Goal: Task Accomplishment & Management: Manage account settings

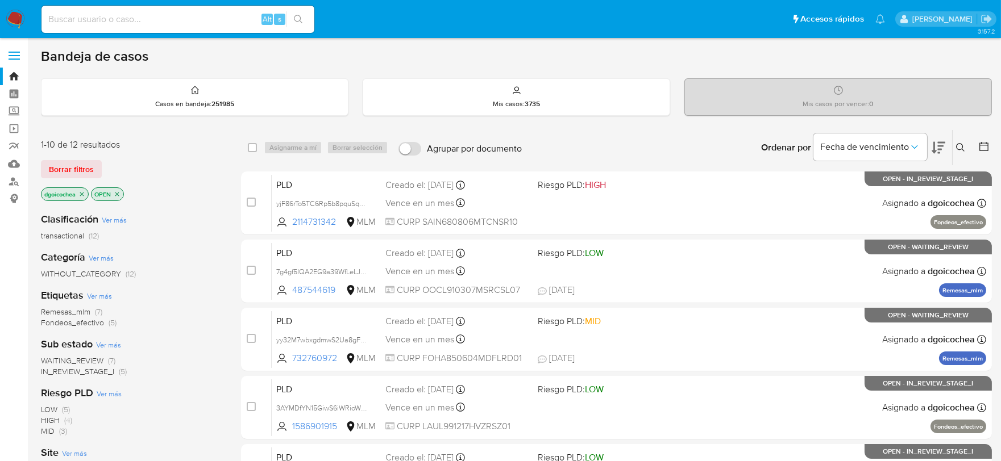
click at [66, 372] on span "IN_REVIEW_STAGE_I" at bounding box center [77, 371] width 73 height 11
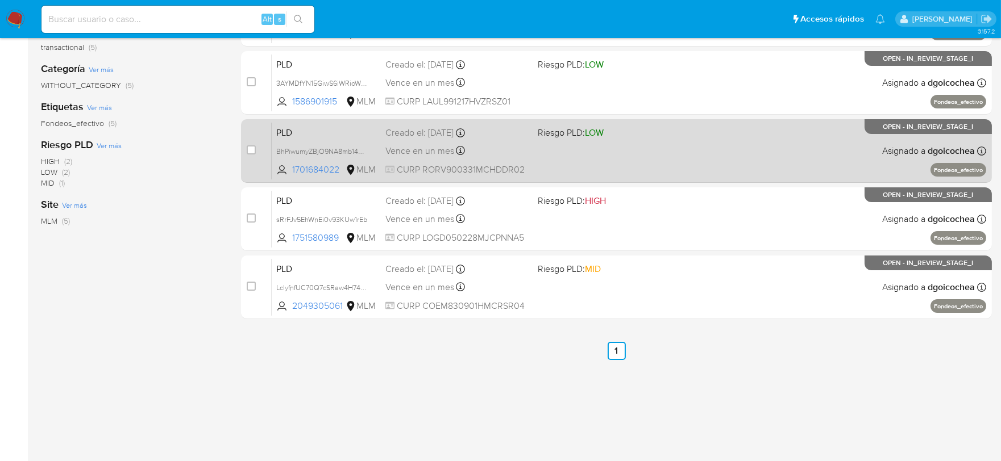
scroll to position [189, 0]
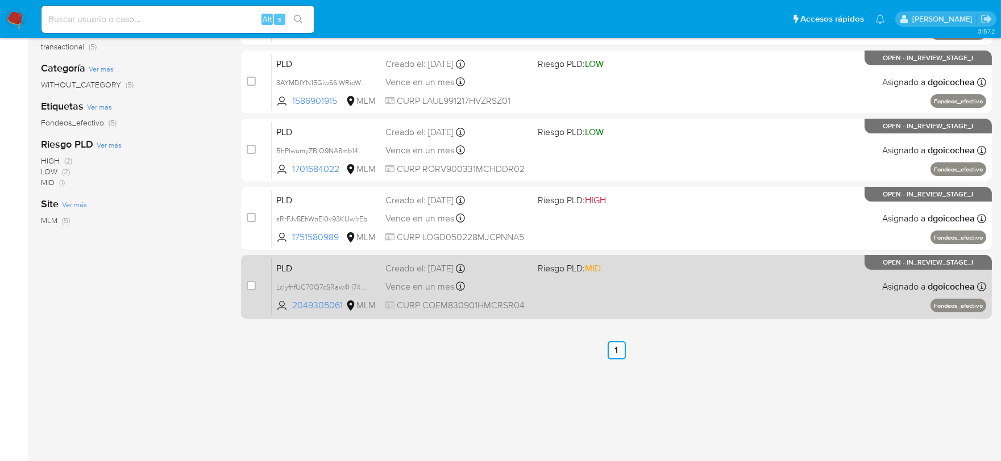
click at [291, 265] on span "PLD" at bounding box center [326, 267] width 100 height 15
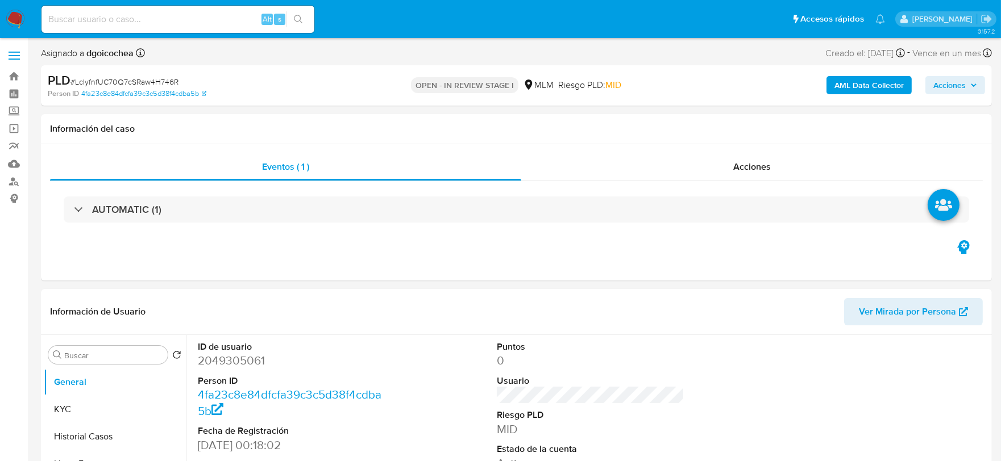
select select "10"
click at [648, 341] on dt "Puntos" at bounding box center [591, 347] width 188 height 13
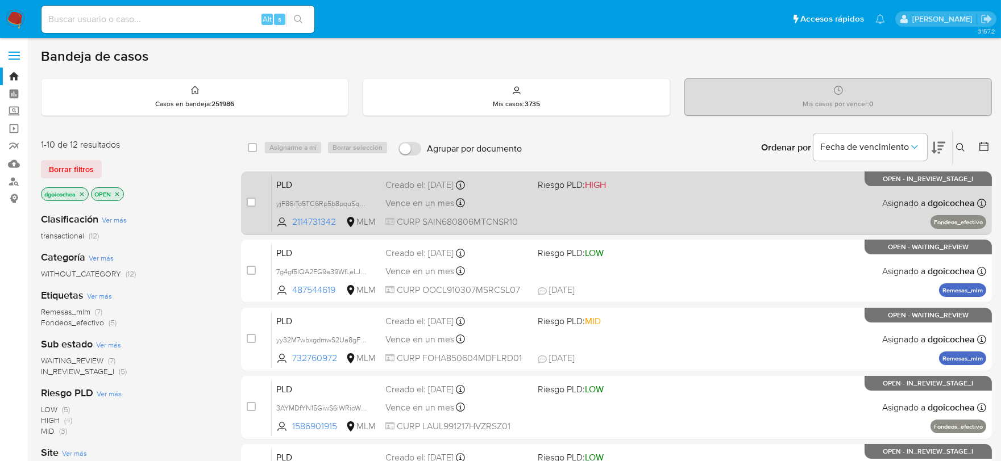
click at [272, 184] on div "PLD yjF86rTo5TC6Rp5b8pquSqZ0 2114731342 MLM Riesgo PLD: HIGH Creado el: 12/08/2…" at bounding box center [629, 202] width 714 height 57
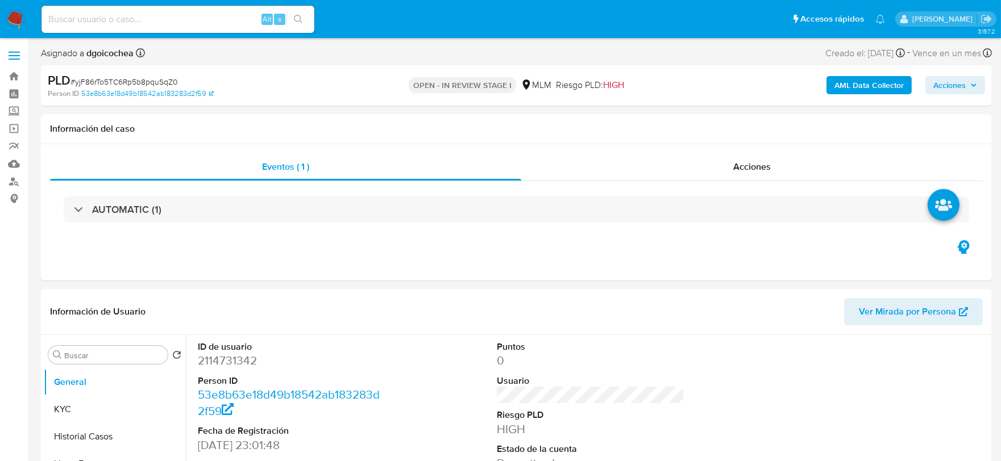
select select "10"
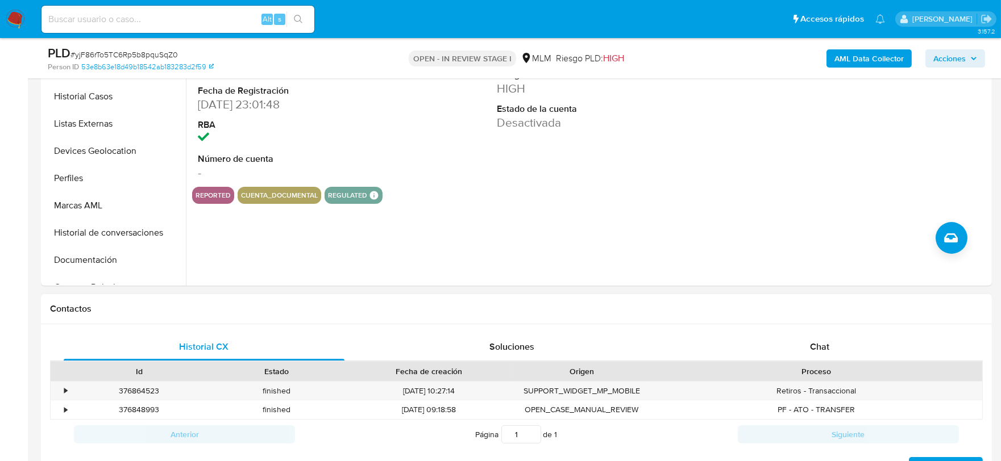
scroll to position [379, 0]
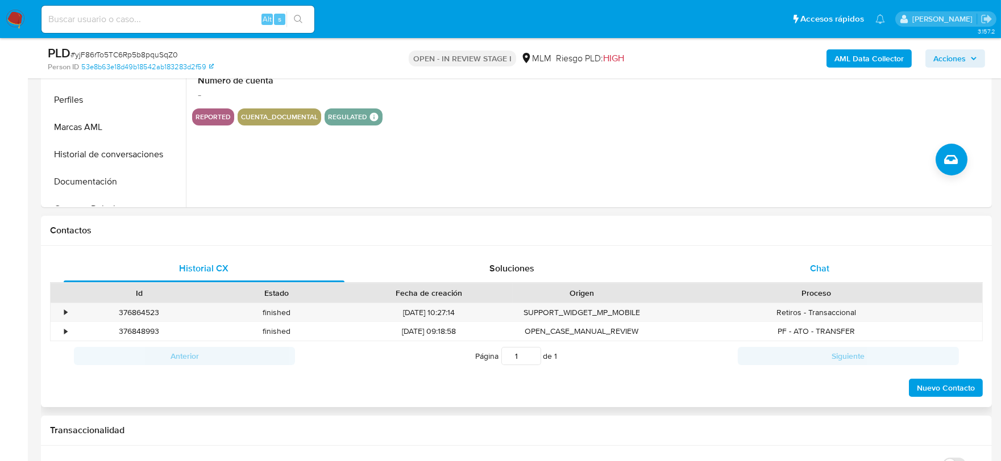
click at [829, 286] on div "Proceso" at bounding box center [816, 293] width 332 height 19
click at [826, 272] on span "Chat" at bounding box center [819, 268] width 19 height 13
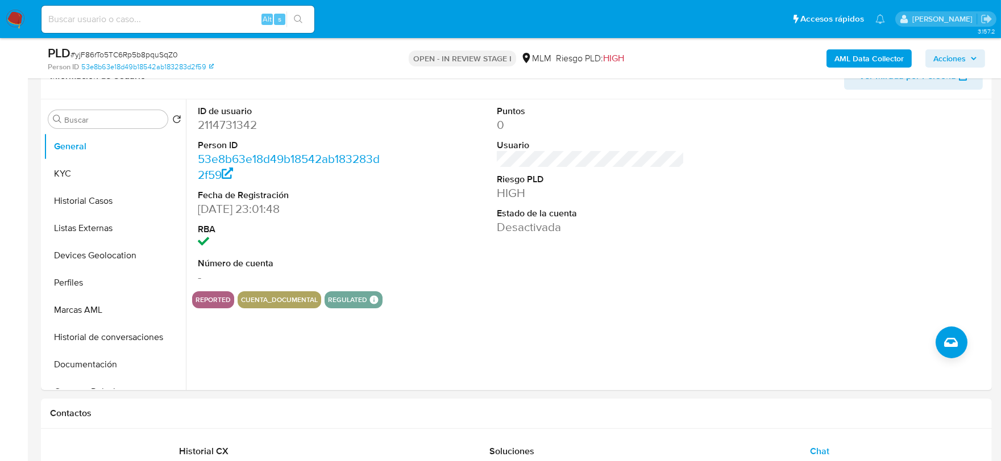
scroll to position [126, 0]
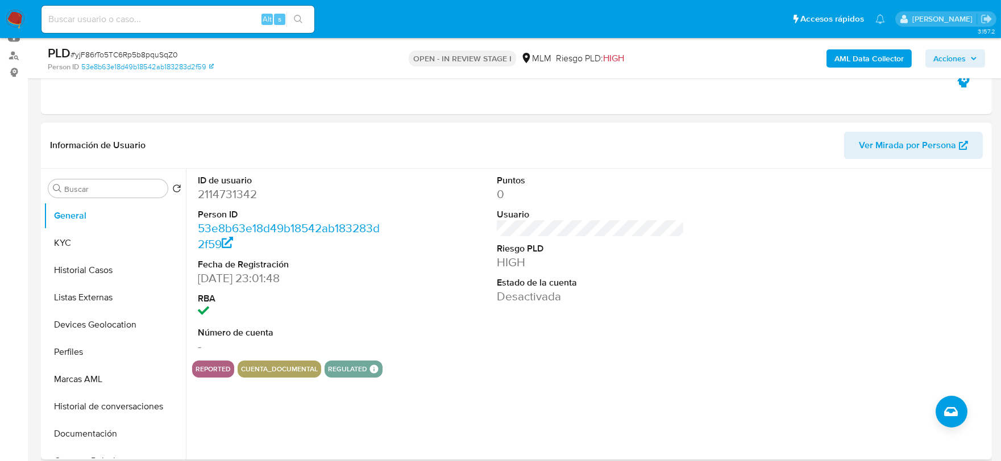
click at [482, 359] on div "ID de usuario 2114731342 Person ID 53e8b63e18d49b18542ab183283d2f59 Fecha de Re…" at bounding box center [590, 265] width 797 height 192
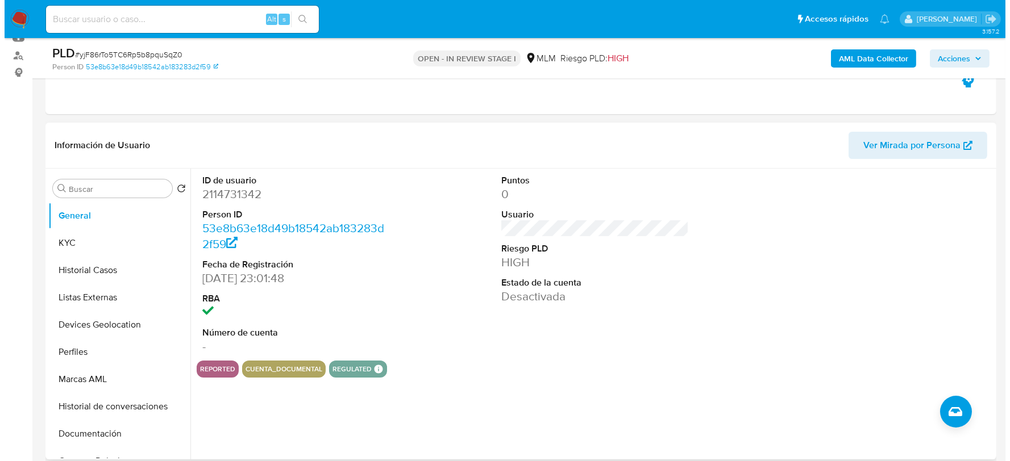
scroll to position [186, 0]
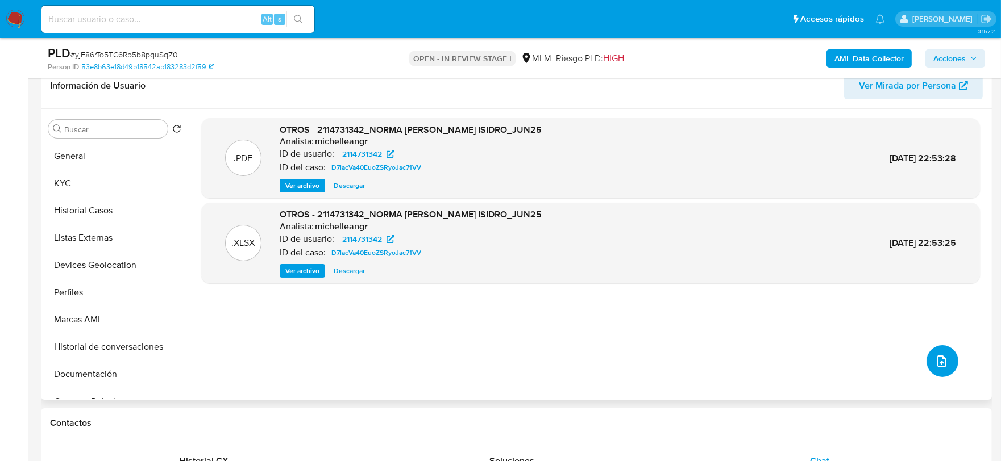
click at [942, 356] on icon "upload-file" at bounding box center [942, 362] width 14 height 14
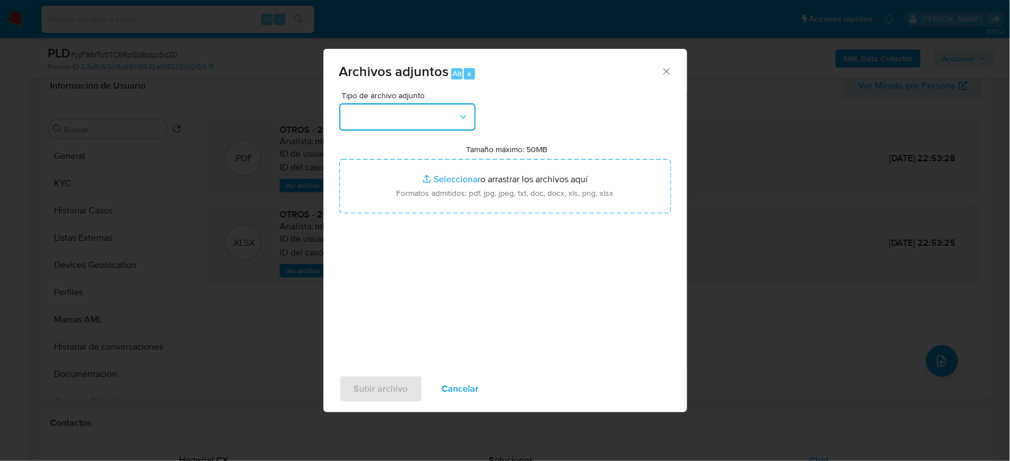
click at [410, 120] on button "button" at bounding box center [407, 116] width 136 height 27
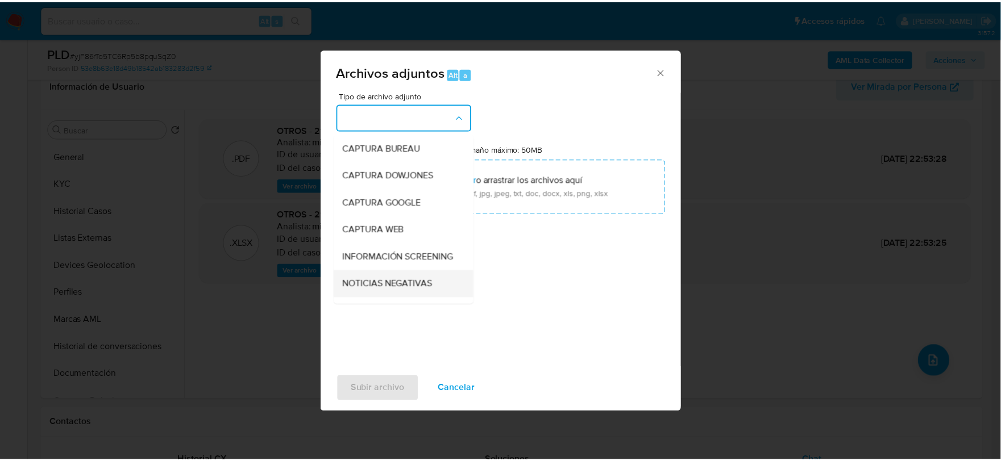
scroll to position [86, 0]
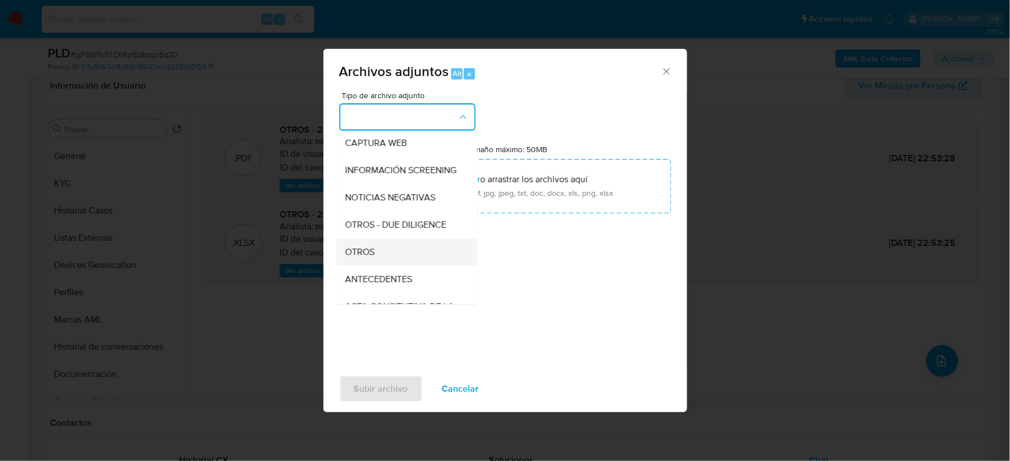
click at [377, 263] on div "OTROS" at bounding box center [404, 251] width 116 height 27
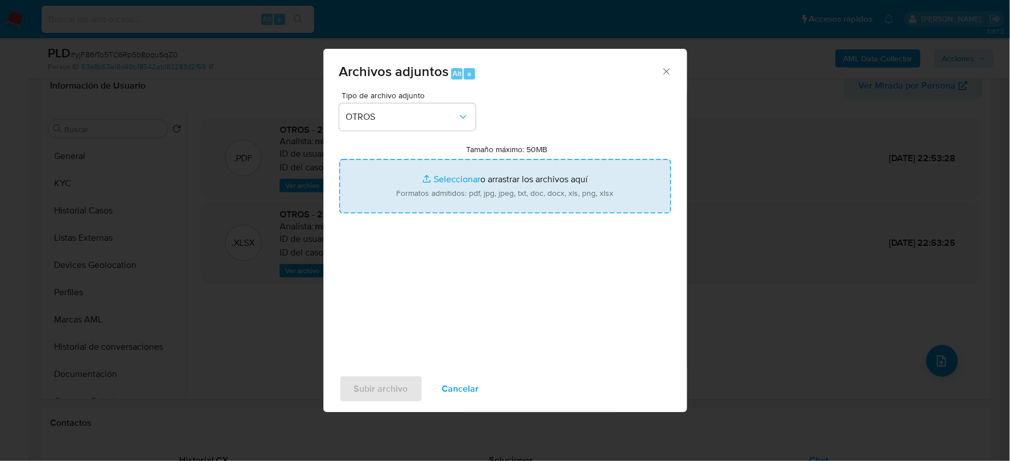
type input "C:\fakepath\2114731342_NORMA SANCHEZ_AGO2025.xlsx"
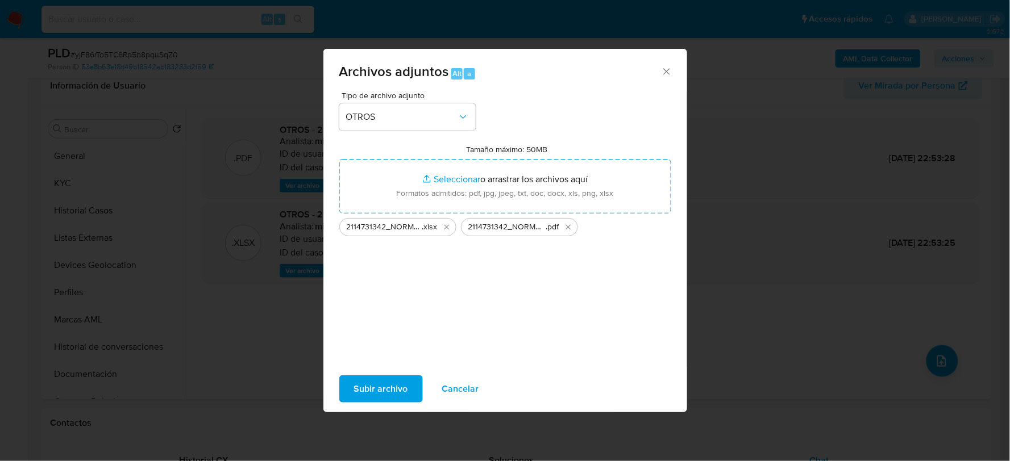
click at [404, 385] on span "Subir archivo" at bounding box center [381, 389] width 54 height 25
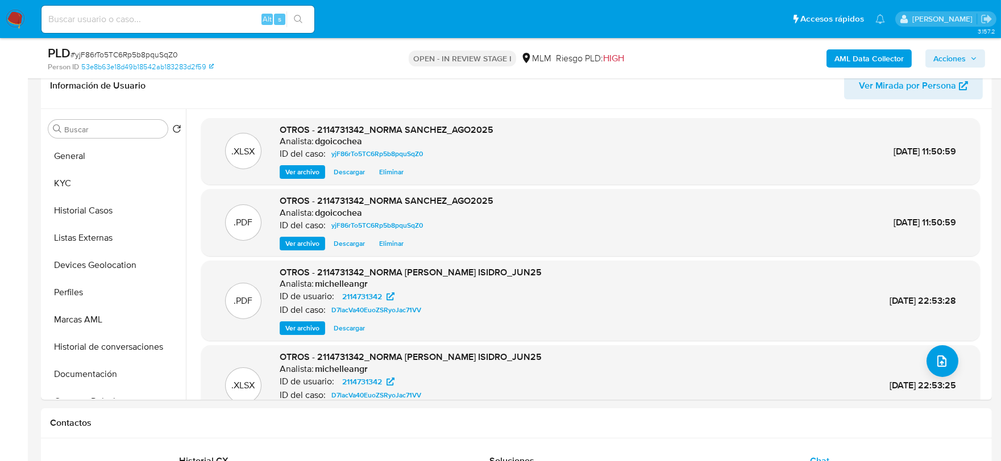
drag, startPoint x: 950, startPoint y: 57, endPoint x: 937, endPoint y: 60, distance: 13.4
click at [948, 57] on span "Acciones" at bounding box center [949, 58] width 32 height 18
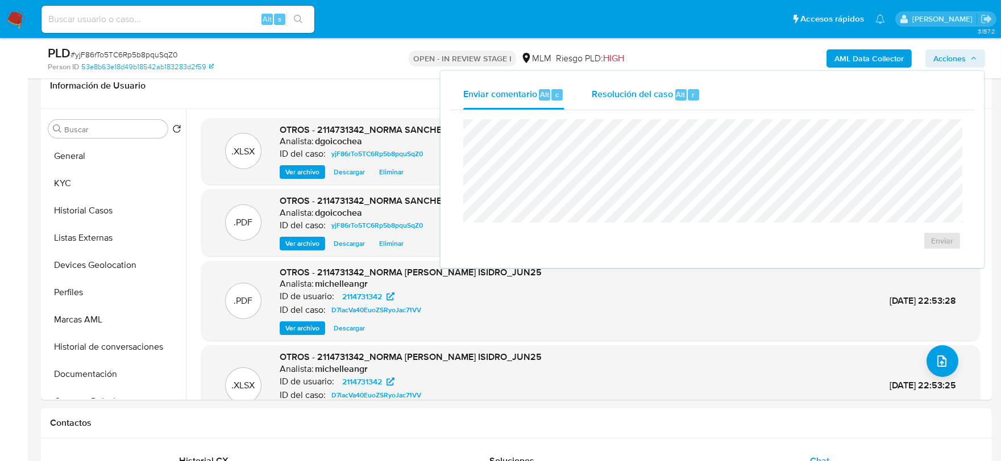
click at [632, 93] on span "Resolución del caso" at bounding box center [632, 94] width 81 height 13
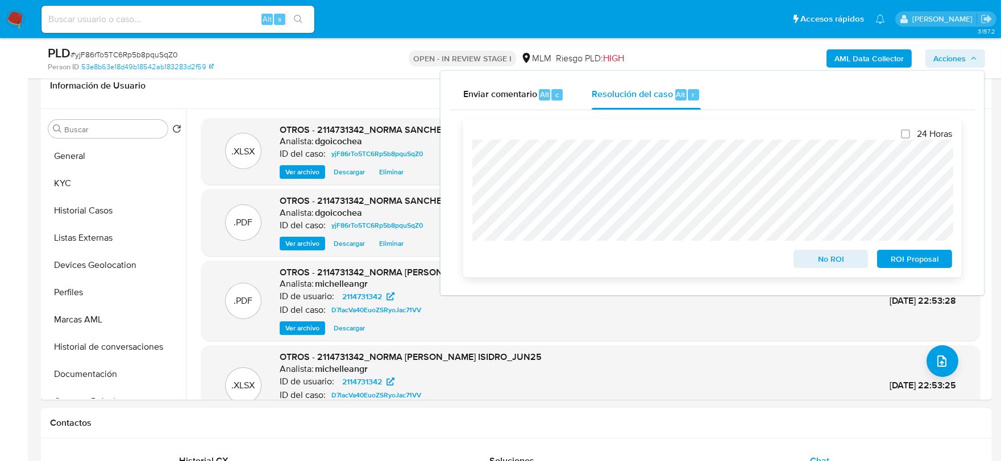
click at [906, 254] on span "ROI Proposal" at bounding box center [914, 259] width 59 height 16
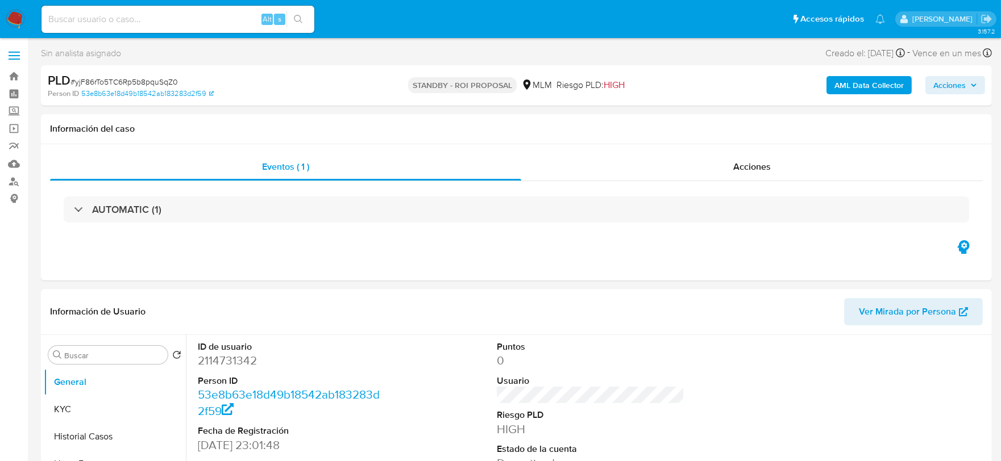
select select "10"
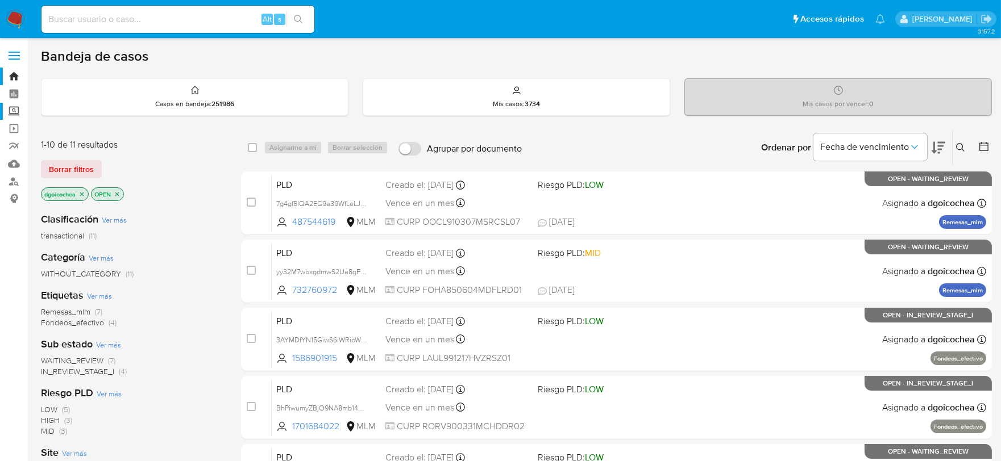
click at [12, 115] on label "Screening" at bounding box center [67, 112] width 135 height 18
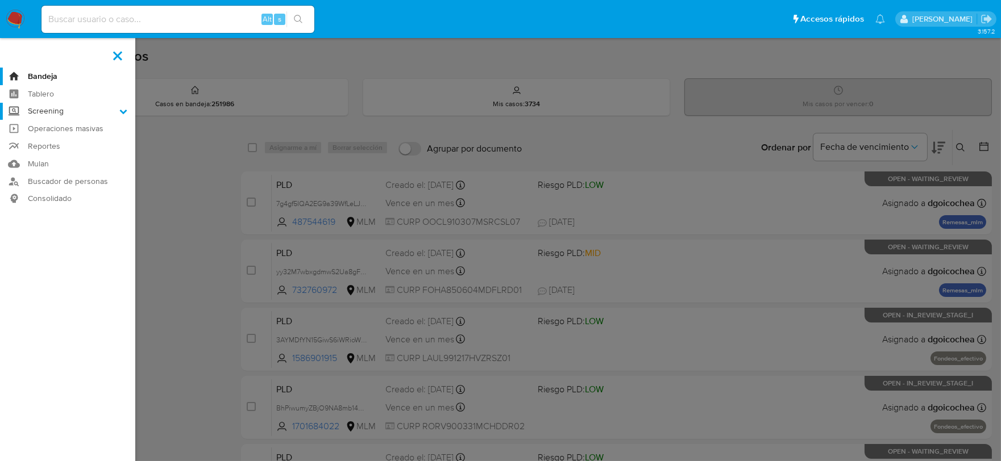
click at [0, 0] on input "Screening" at bounding box center [0, 0] width 0 height 0
click at [42, 156] on link "Herramientas" at bounding box center [67, 156] width 135 height 14
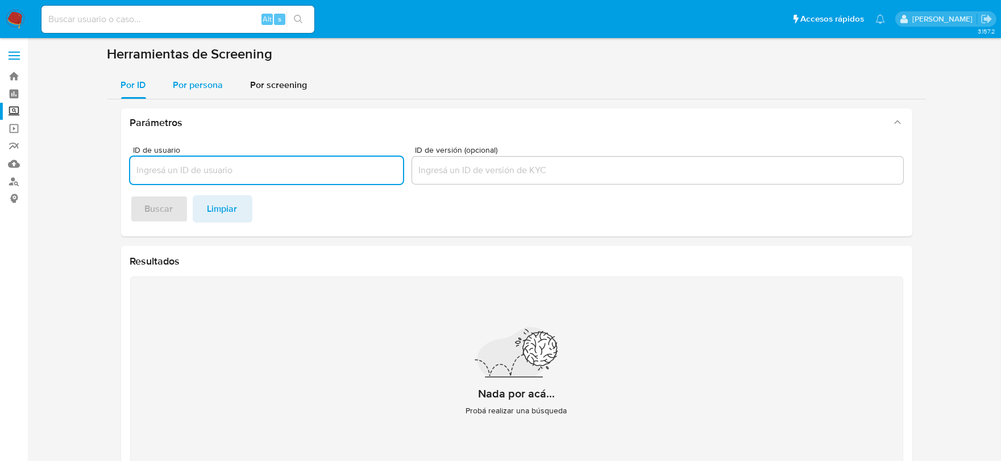
click at [219, 86] on span "Por persona" at bounding box center [198, 84] width 50 height 13
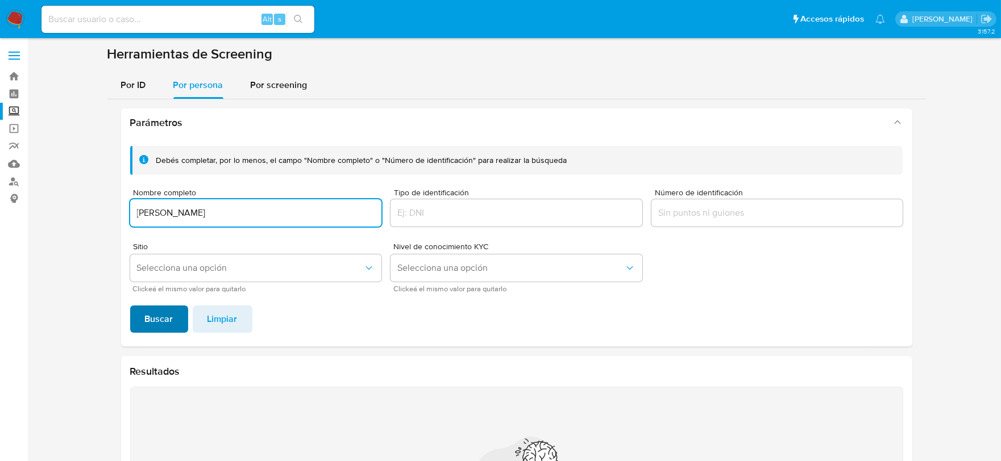
type input "[PERSON_NAME]"
click at [160, 318] on span "Buscar" at bounding box center [159, 319] width 28 height 25
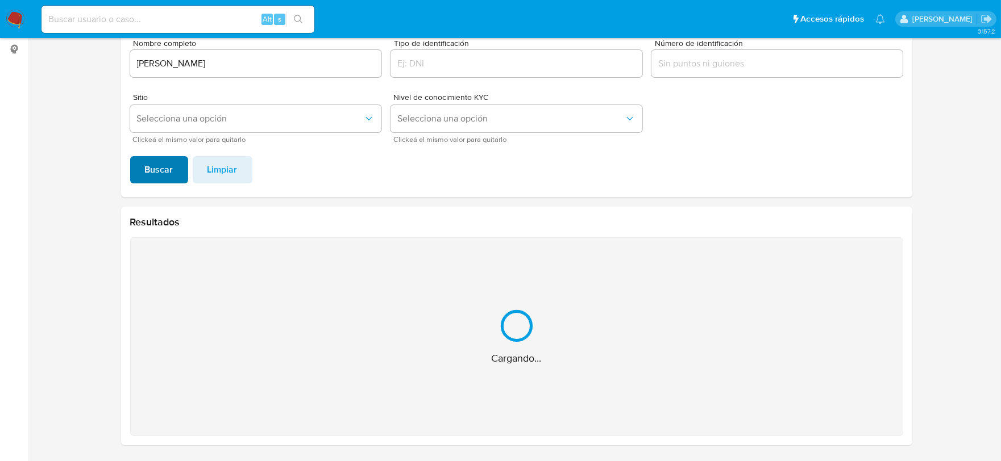
scroll to position [14, 0]
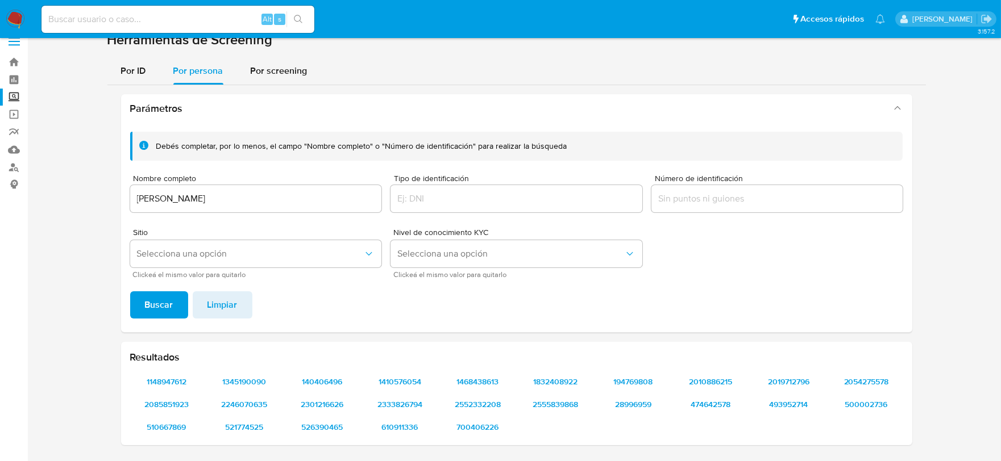
click at [728, 190] on div at bounding box center [777, 198] width 252 height 27
click at [713, 197] on input "Número de identificación" at bounding box center [777, 199] width 252 height 15
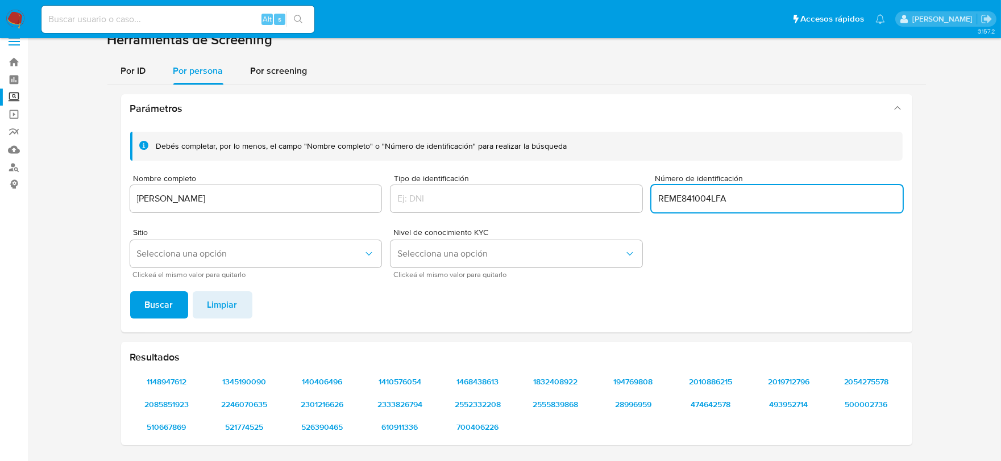
type input "REME841004LFA"
click at [166, 306] on span "Buscar" at bounding box center [159, 305] width 28 height 25
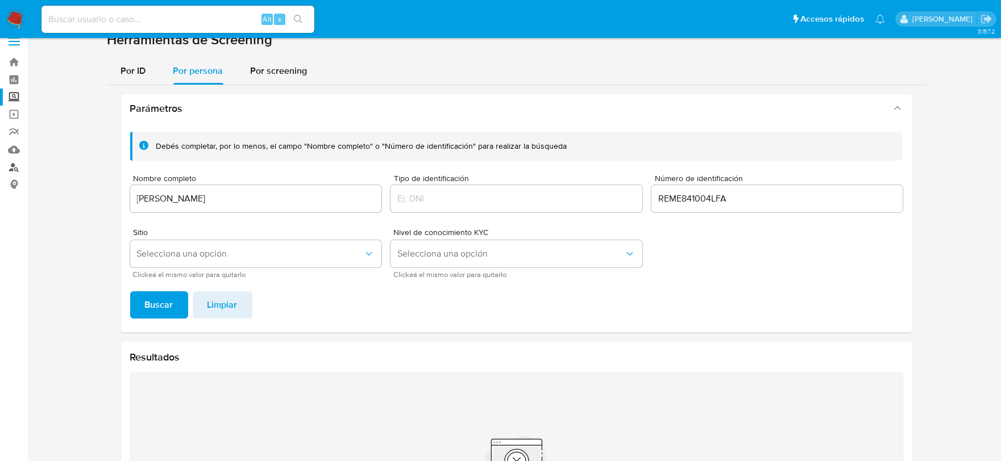
click at [10, 168] on link "Buscador de personas" at bounding box center [67, 168] width 135 height 18
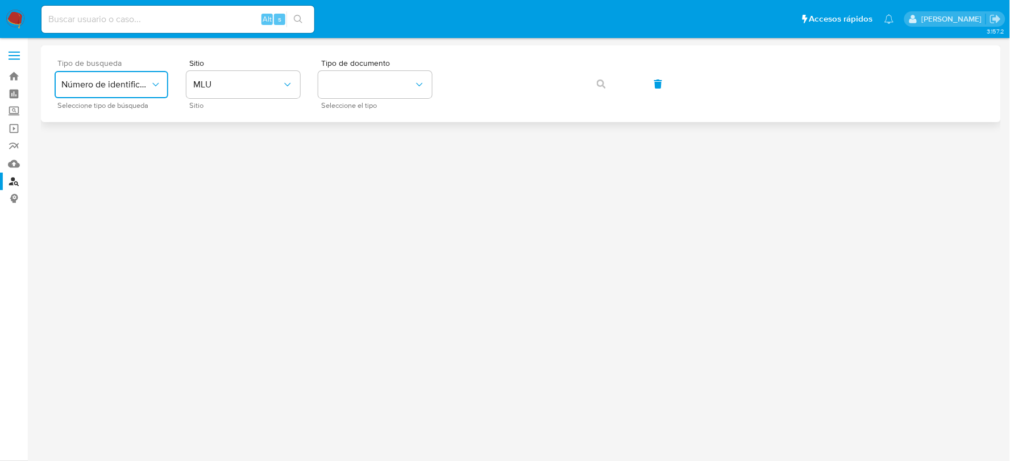
click at [144, 75] on button "Número de identificación" at bounding box center [112, 84] width 114 height 27
click at [240, 84] on span "MLU" at bounding box center [237, 84] width 89 height 11
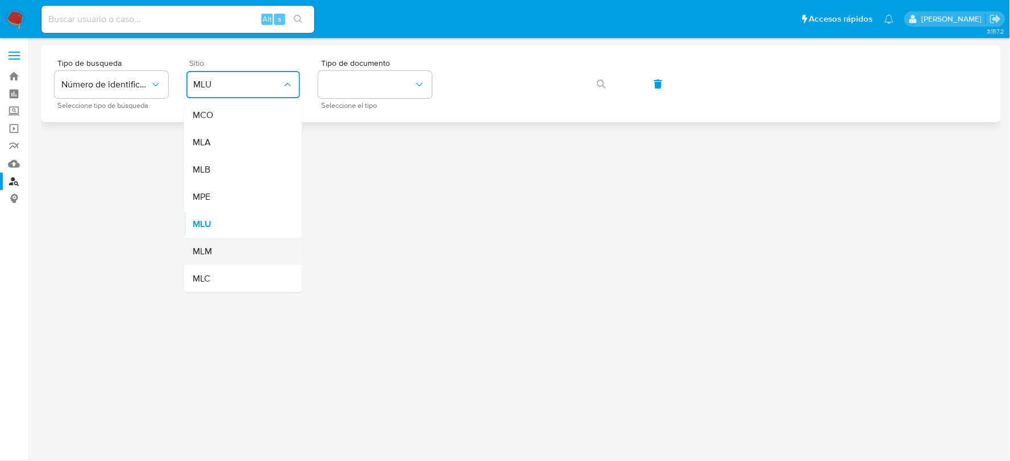
click at [215, 247] on div "MLM" at bounding box center [239, 251] width 93 height 27
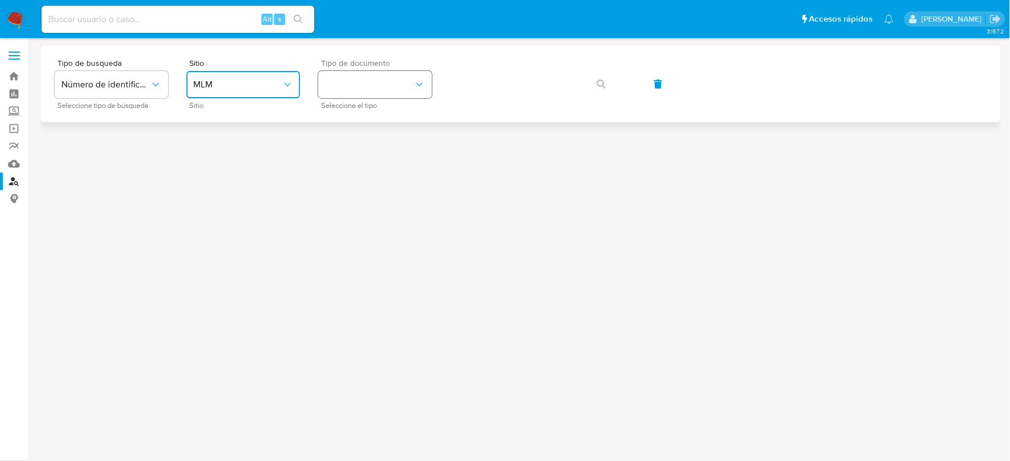
click at [371, 84] on button "identificationType" at bounding box center [375, 84] width 114 height 27
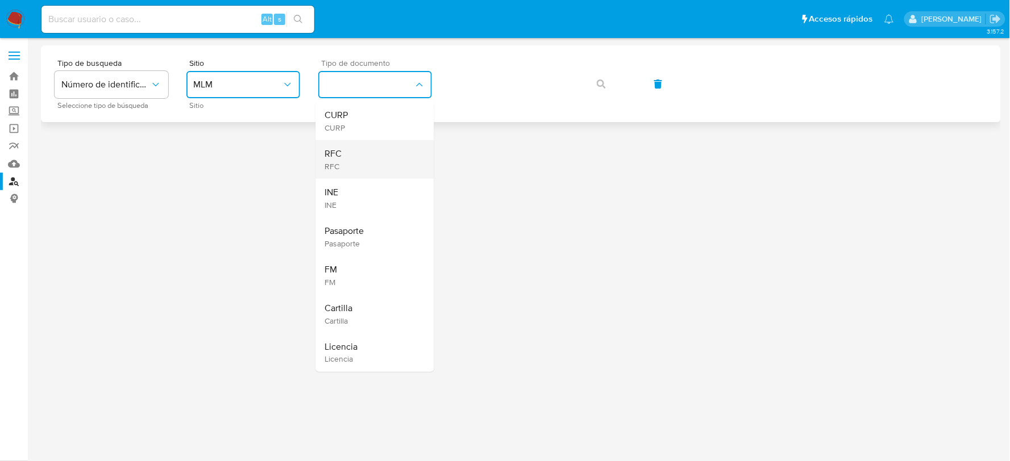
click at [332, 152] on span "RFC" at bounding box center [333, 153] width 17 height 11
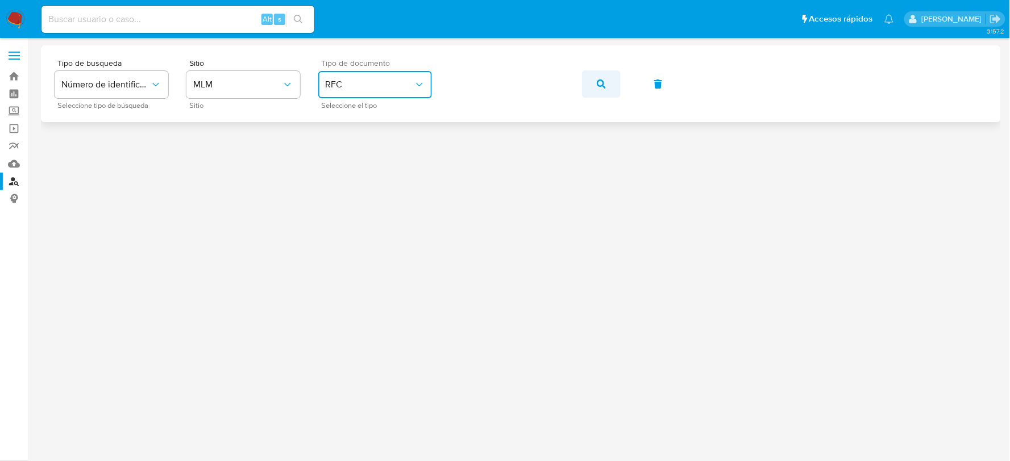
click at [598, 86] on icon "button" at bounding box center [601, 84] width 9 height 9
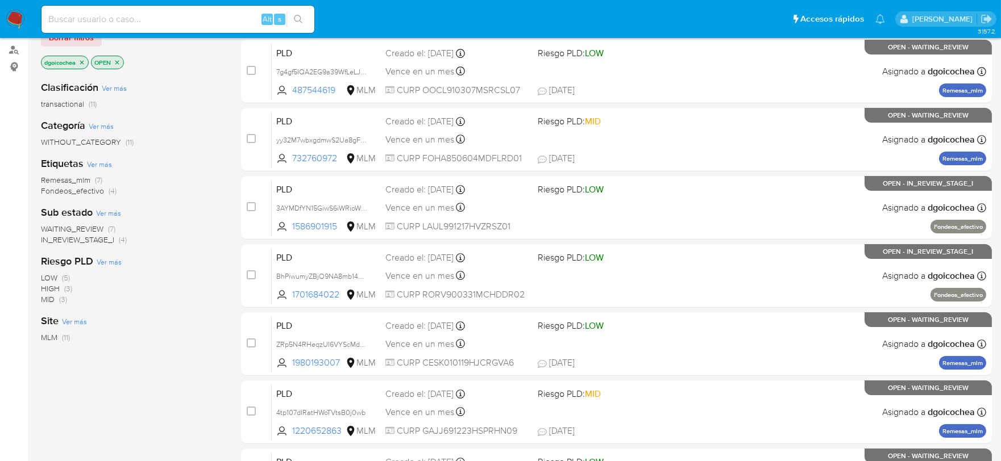
scroll to position [119, 0]
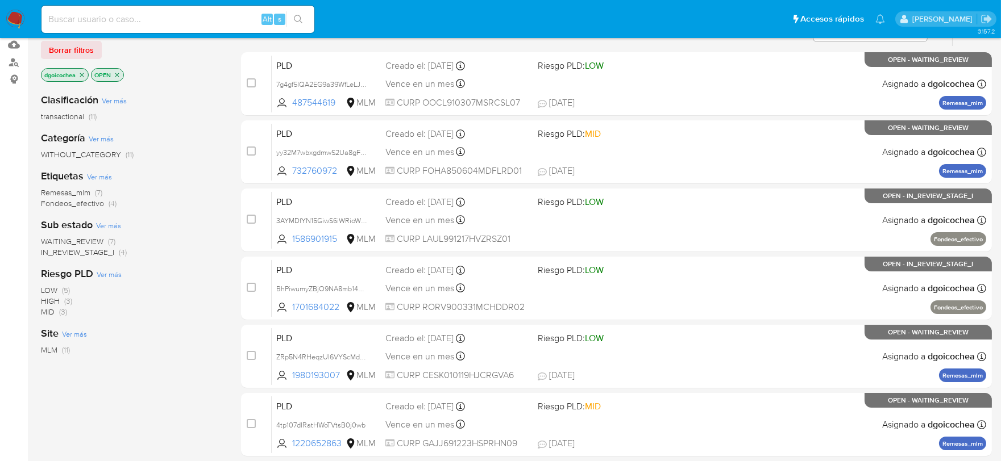
click at [91, 251] on span "IN_REVIEW_STAGE_I" at bounding box center [77, 252] width 73 height 11
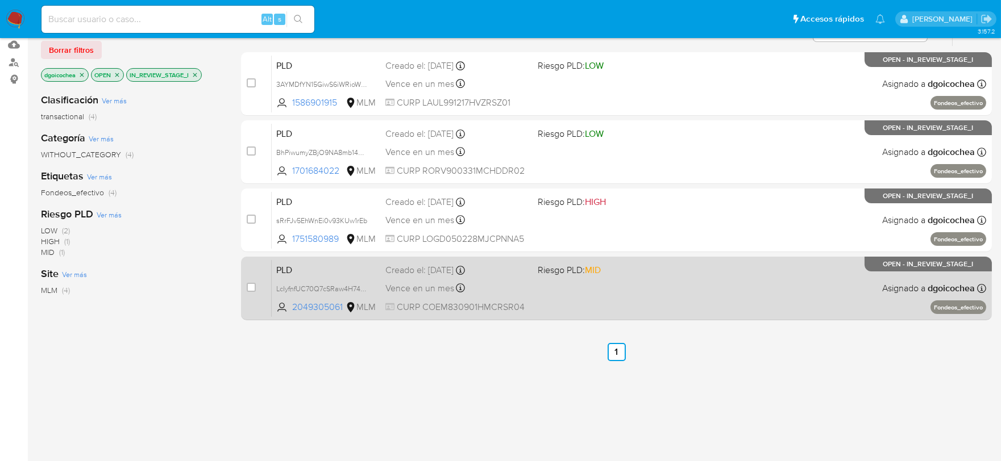
click at [283, 274] on span "PLD" at bounding box center [326, 269] width 100 height 15
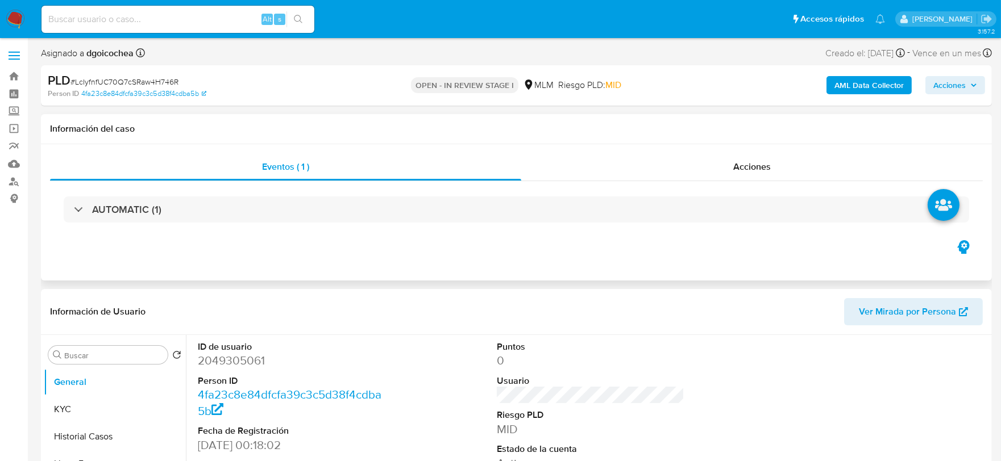
select select "10"
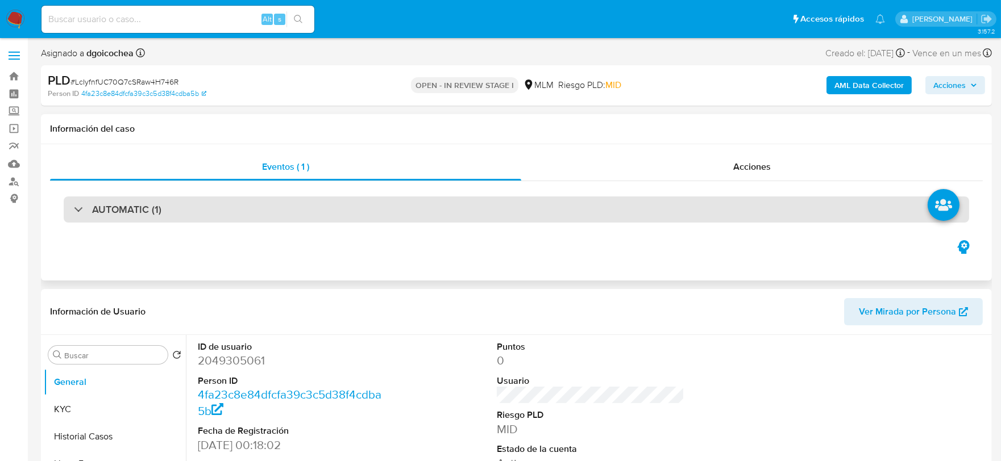
click at [157, 211] on h3 "AUTOMATIC (1)" at bounding box center [126, 209] width 69 height 13
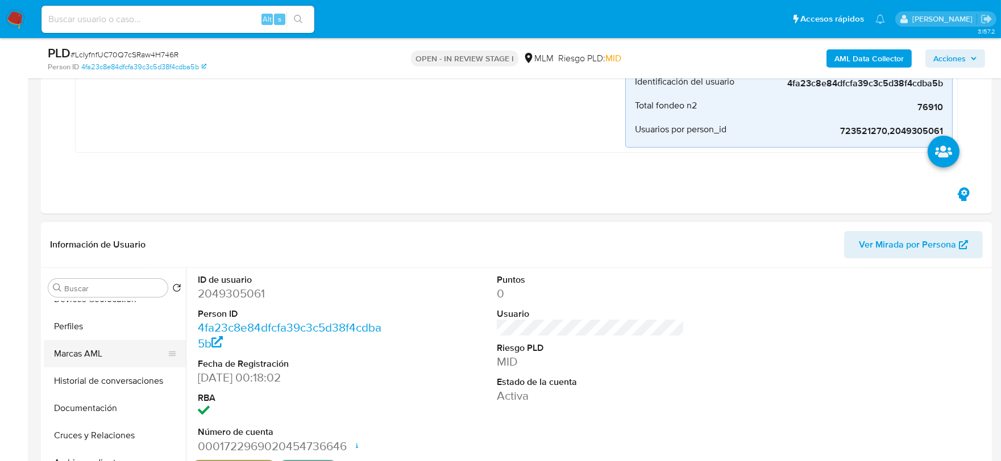
scroll to position [126, 0]
click at [81, 406] on button "Documentación" at bounding box center [110, 407] width 133 height 27
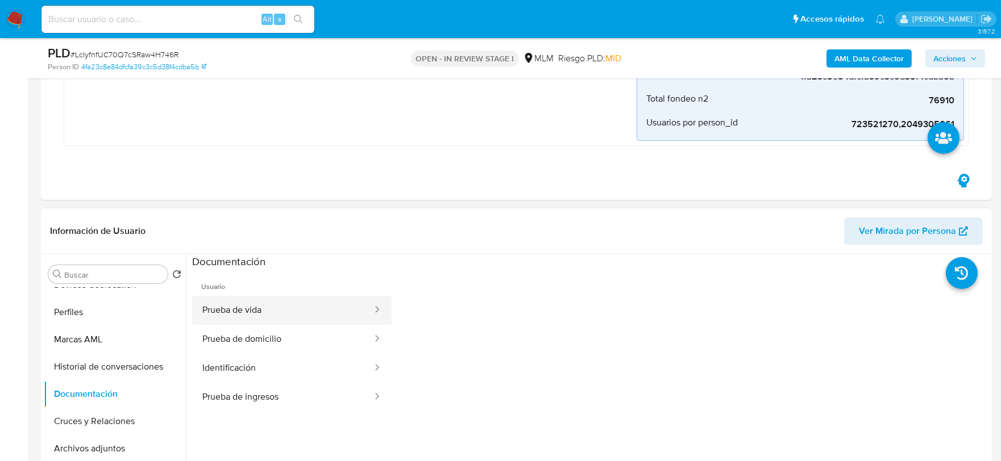
click at [282, 311] on button "Prueba de vida" at bounding box center [282, 310] width 181 height 29
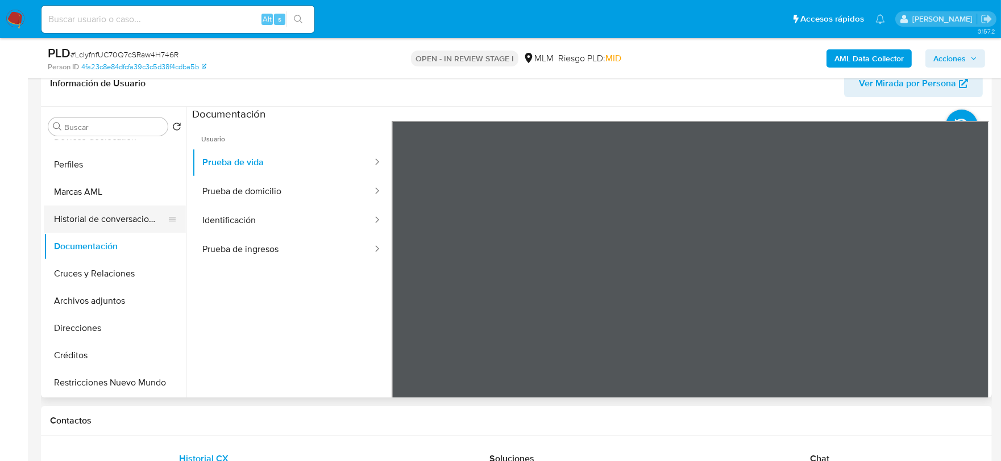
scroll to position [0, 0]
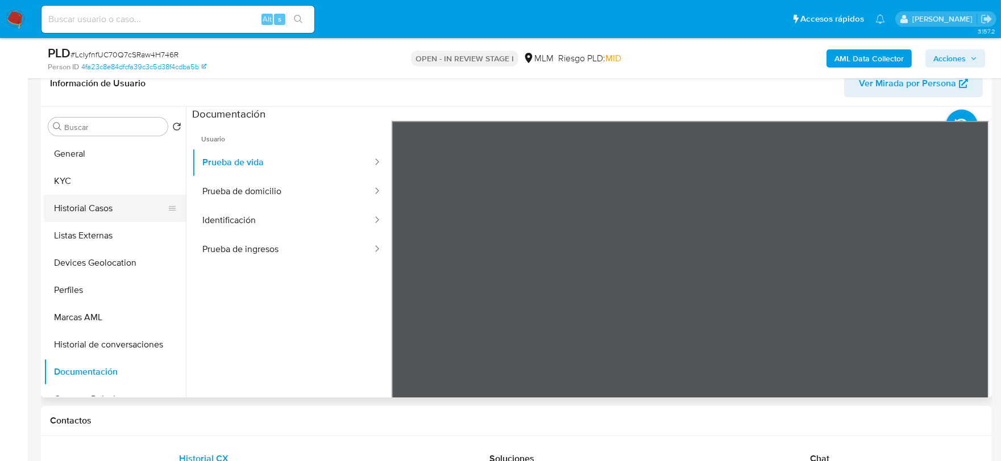
click at [92, 207] on button "Historial Casos" at bounding box center [110, 208] width 133 height 27
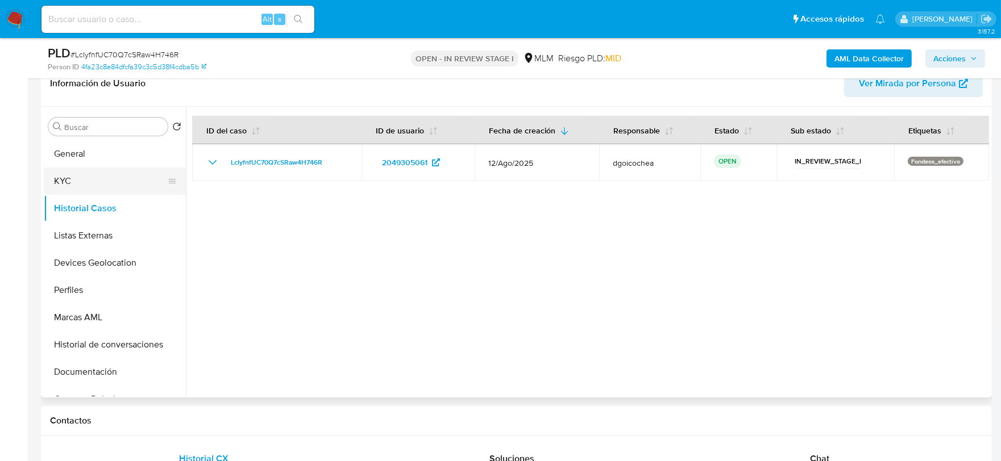
click at [102, 185] on button "KYC" at bounding box center [110, 181] width 133 height 27
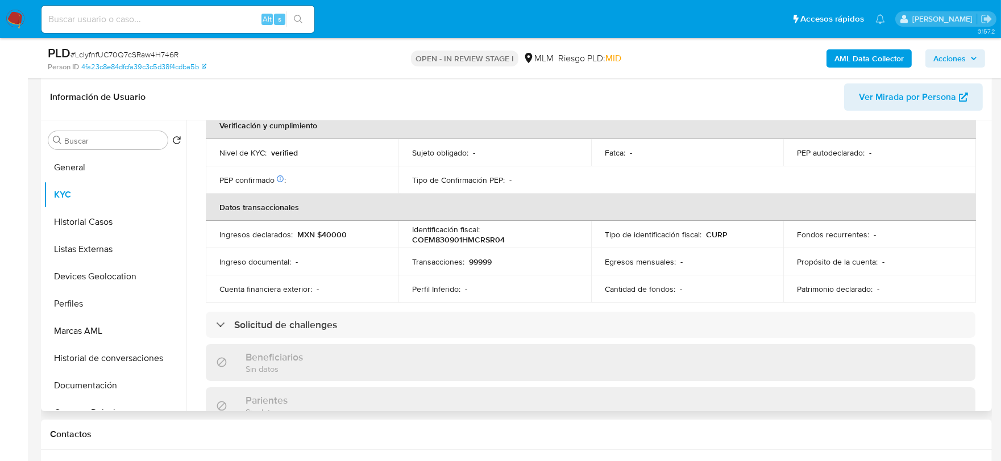
scroll to position [702, 0]
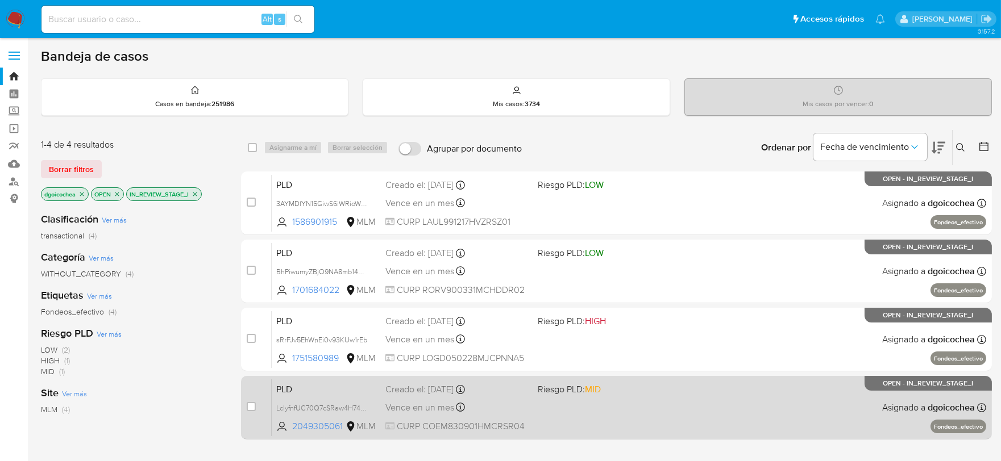
click at [290, 382] on span "PLD" at bounding box center [326, 388] width 100 height 15
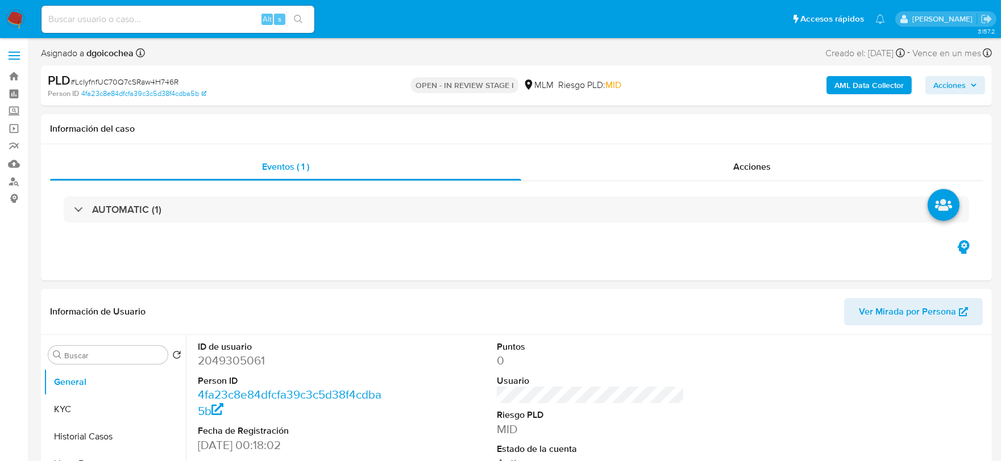
select select "10"
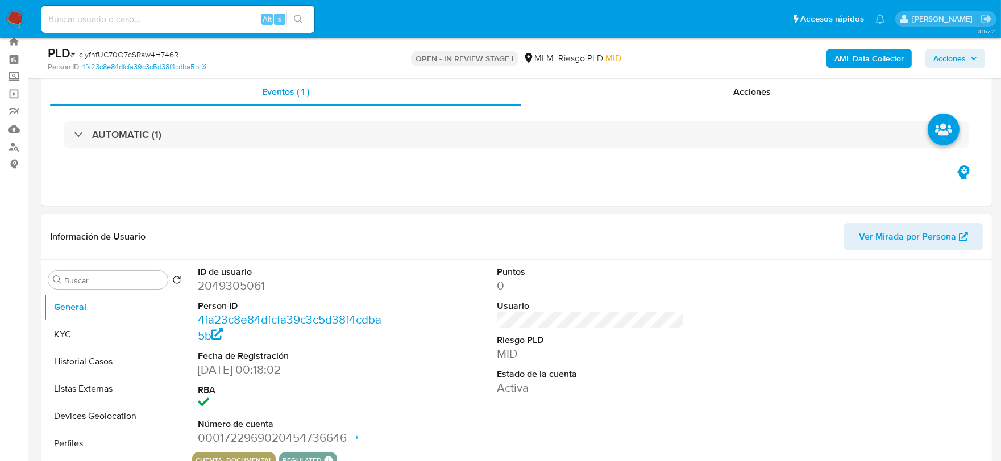
scroll to position [63, 0]
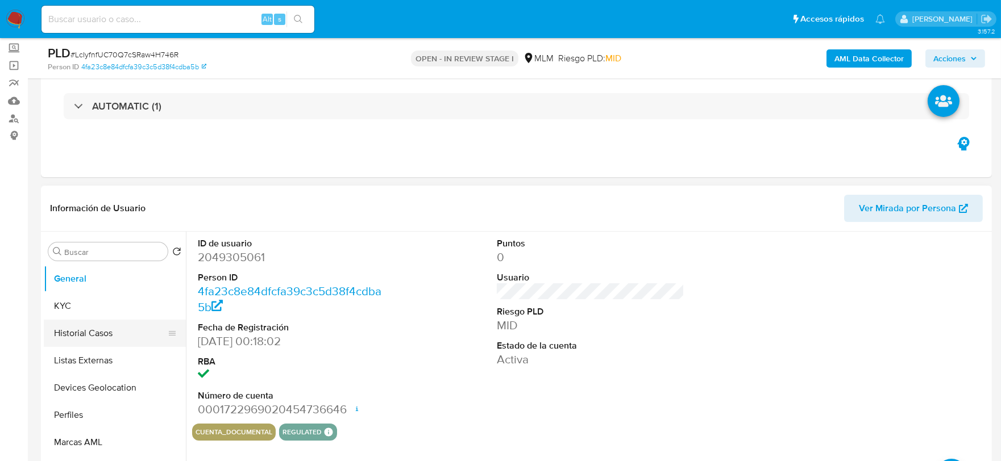
drag, startPoint x: 73, startPoint y: 333, endPoint x: 105, endPoint y: 325, distance: 33.5
click at [73, 333] on button "Historial Casos" at bounding box center [110, 333] width 133 height 27
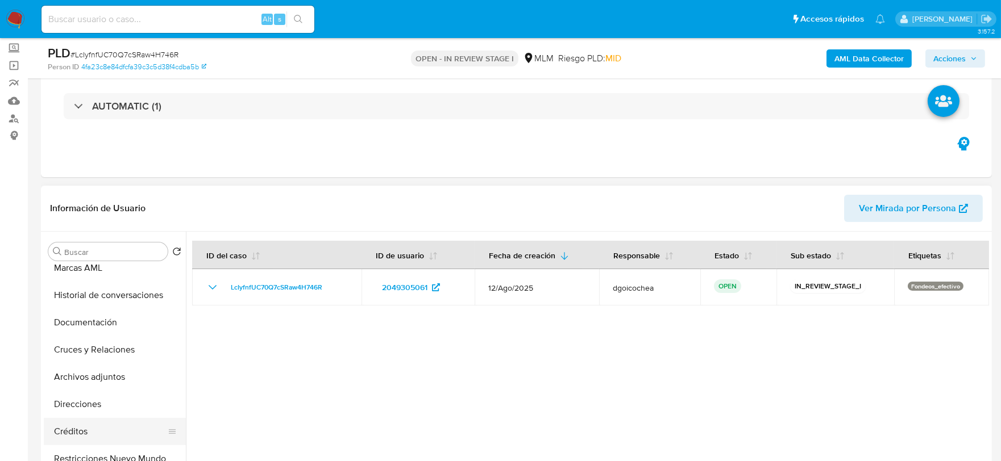
scroll to position [189, 0]
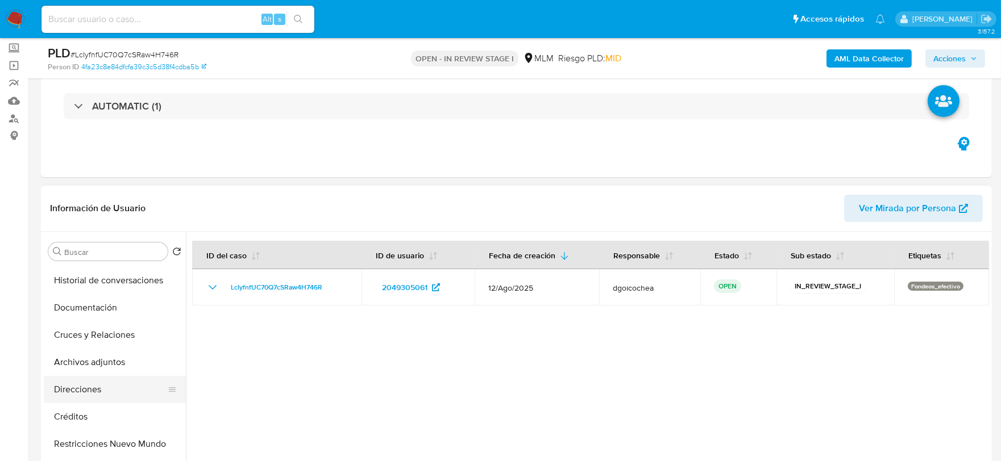
click at [85, 389] on button "Direcciones" at bounding box center [110, 389] width 133 height 27
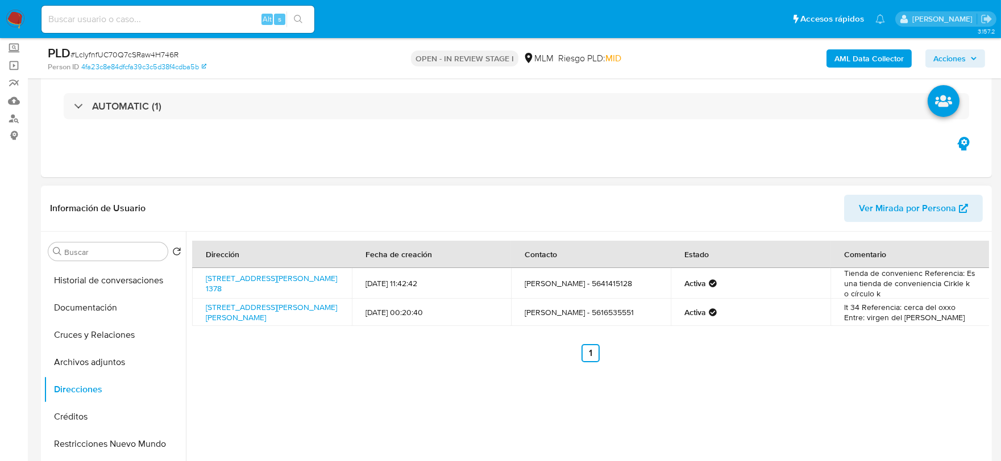
click at [509, 381] on div "Dirección Fecha de creación Contacto Estado Comentario Avenida Stim 1378, Cuaji…" at bounding box center [587, 377] width 803 height 291
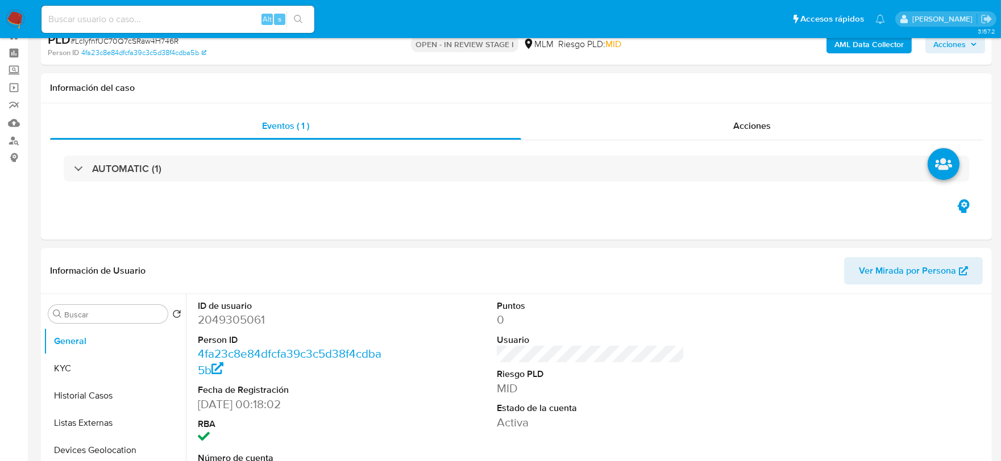
select select "10"
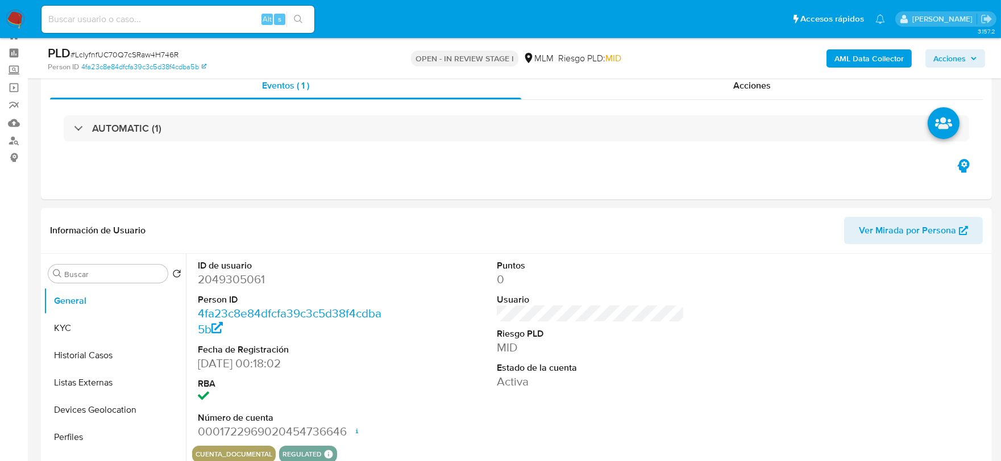
scroll to position [63, 0]
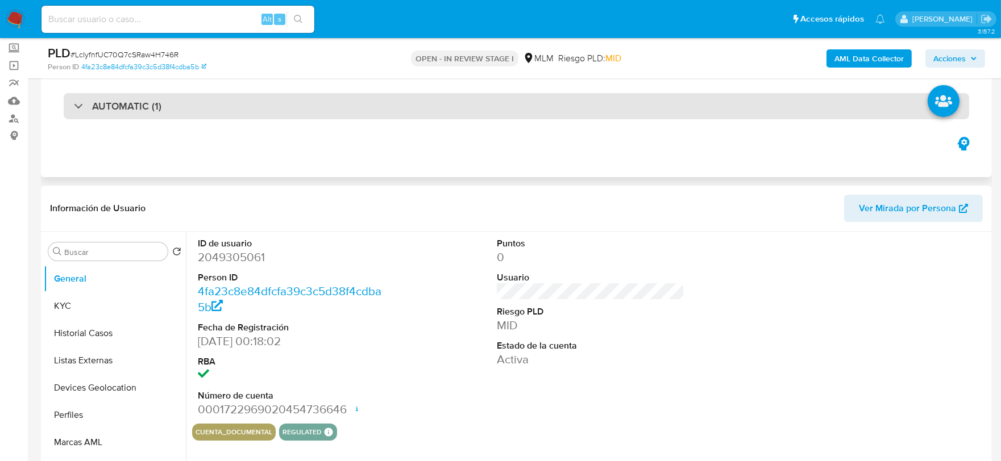
click at [113, 117] on div "AUTOMATIC (1)" at bounding box center [516, 106] width 905 height 26
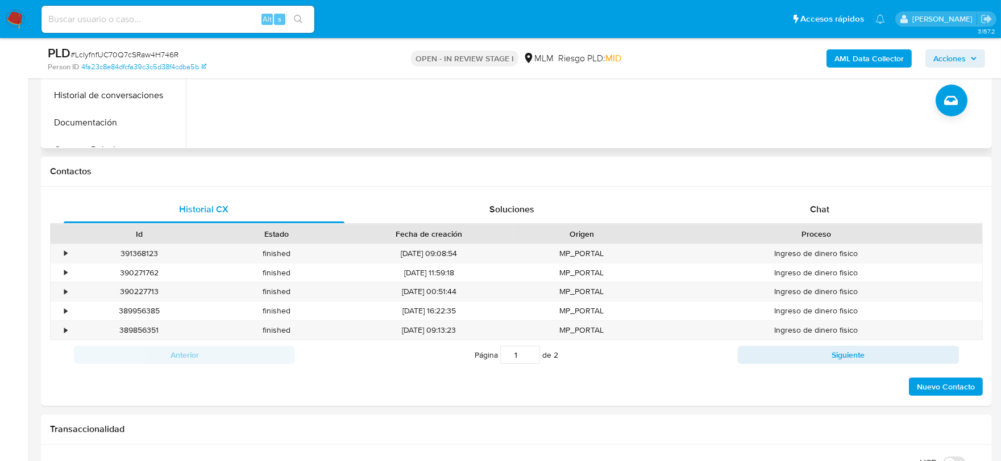
scroll to position [694, 0]
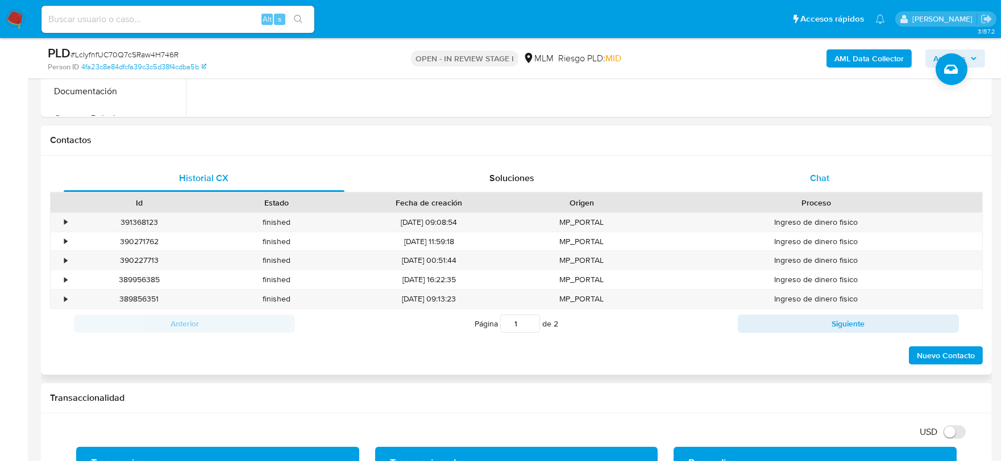
click at [815, 170] on div "Chat" at bounding box center [819, 178] width 281 height 27
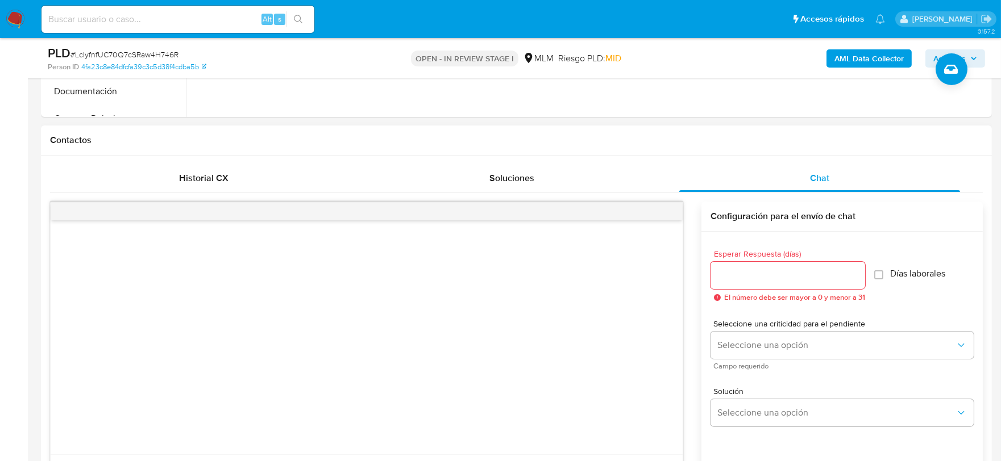
click at [758, 282] on input "Esperar Respuesta (días)" at bounding box center [787, 275] width 155 height 15
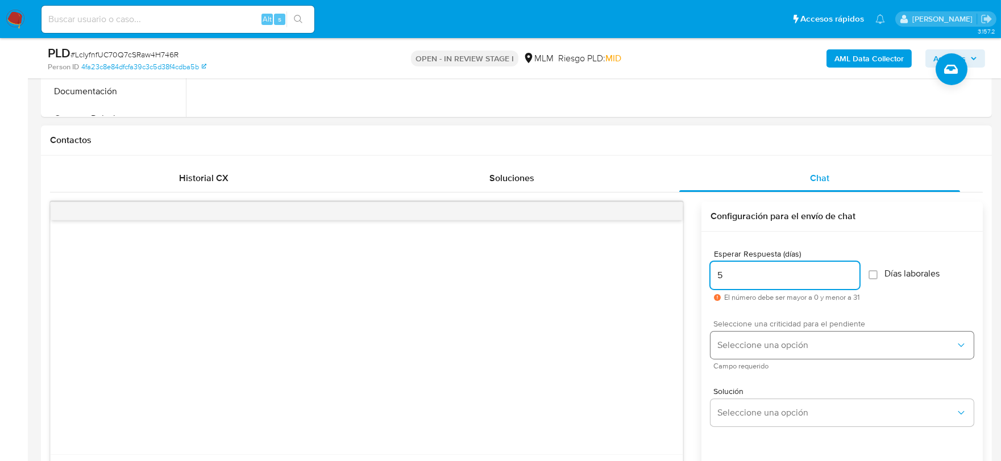
type input "5"
click at [726, 332] on button "Seleccione una opción" at bounding box center [841, 345] width 263 height 27
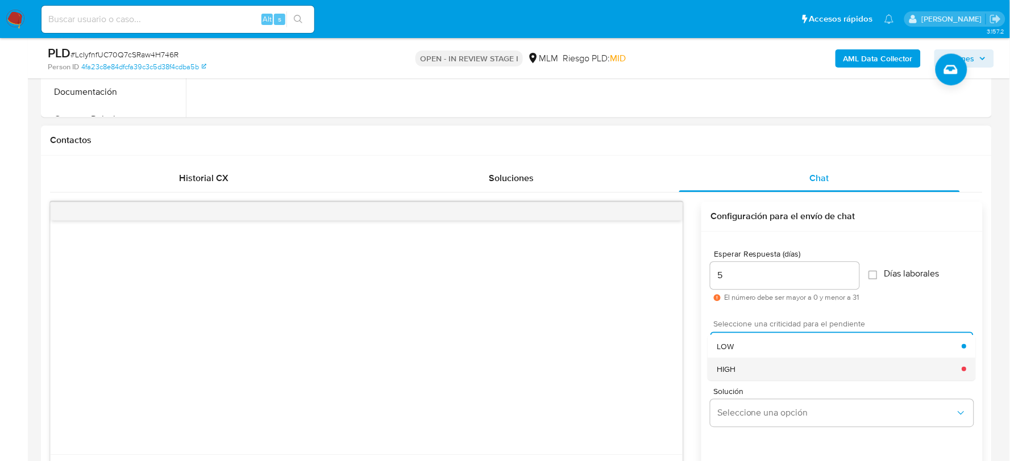
click at [735, 368] on span "HIGH" at bounding box center [726, 369] width 19 height 10
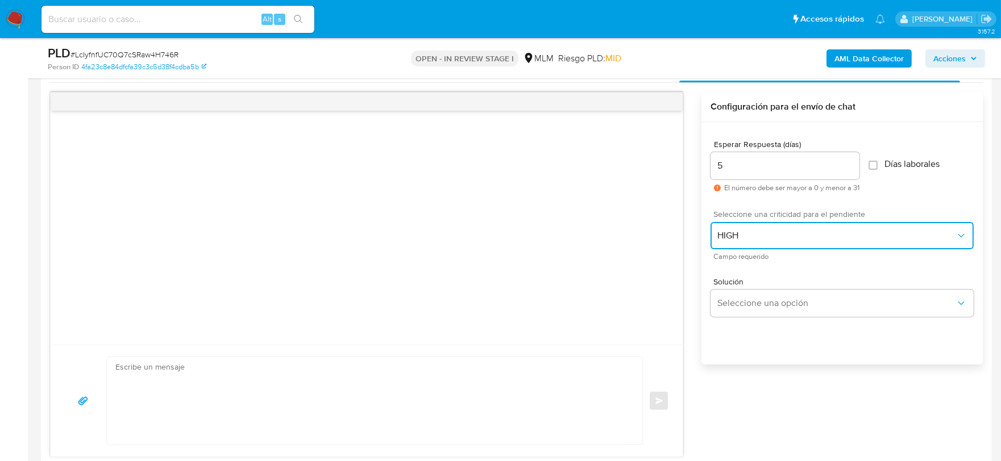
scroll to position [821, 0]
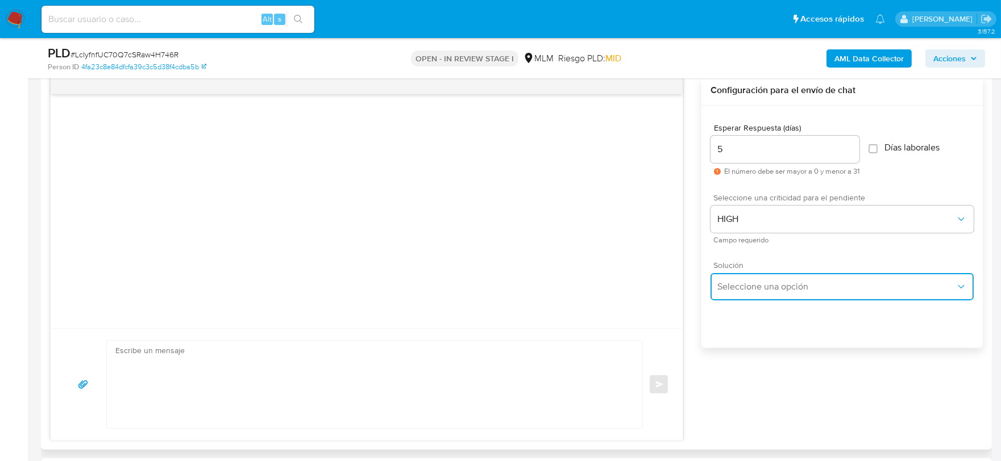
click at [734, 285] on span "Seleccione una opción" at bounding box center [836, 286] width 238 height 11
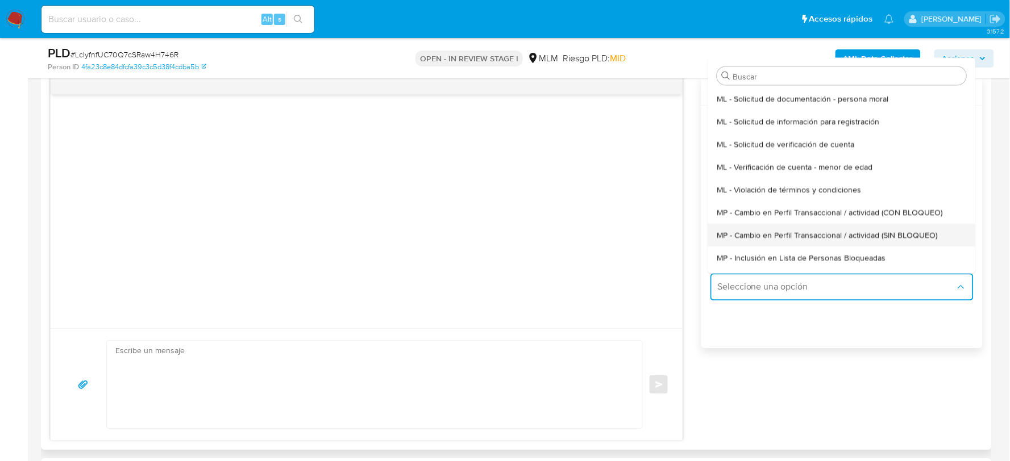
click at [808, 240] on div "MP - Cambio en Perfil Transaccional / actividad (SIN BLOQUEO)" at bounding box center [841, 234] width 249 height 23
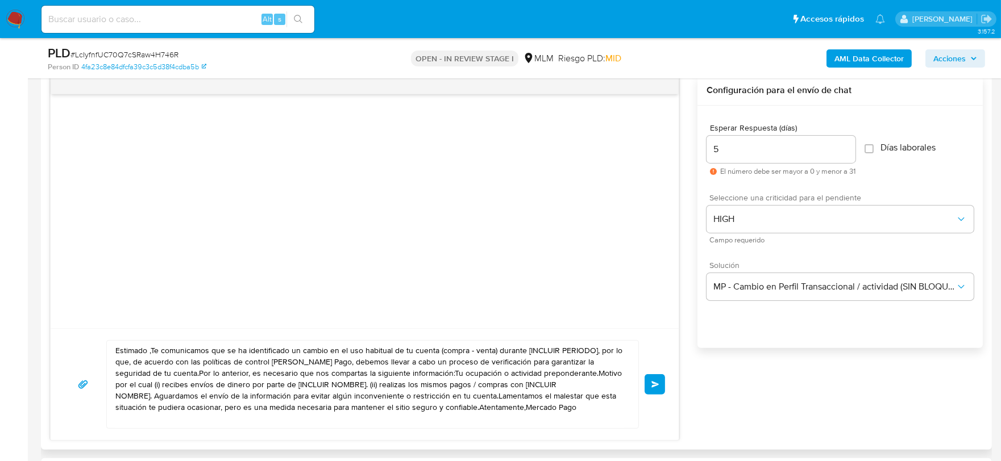
click at [425, 354] on textarea "Estimado ,Te comunicamos que se ha identificado un cambio en el uso habitual de…" at bounding box center [369, 385] width 509 height 88
paste textarea "Martín De acuerdo con las políticas de control de Mercado Pago, debemos llevar …"
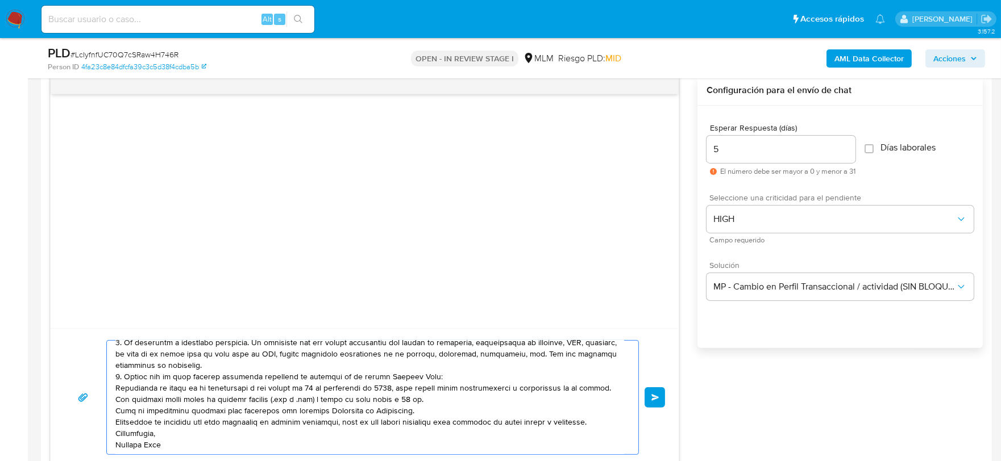
scroll to position [53, 0]
type textarea "Estimado Martín De acuerdo con las políticas de control de Mercado Pago, debemo…"
click at [658, 398] on span "Enviar" at bounding box center [655, 397] width 8 height 7
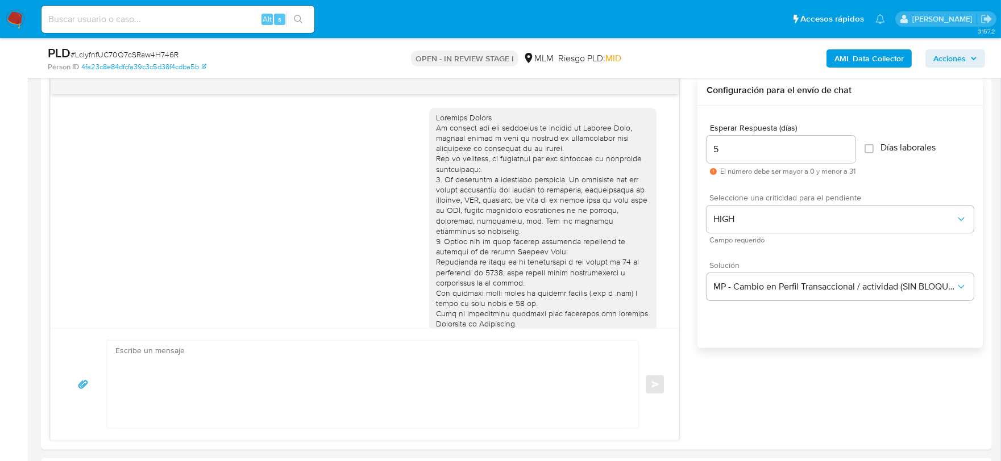
scroll to position [68, 0]
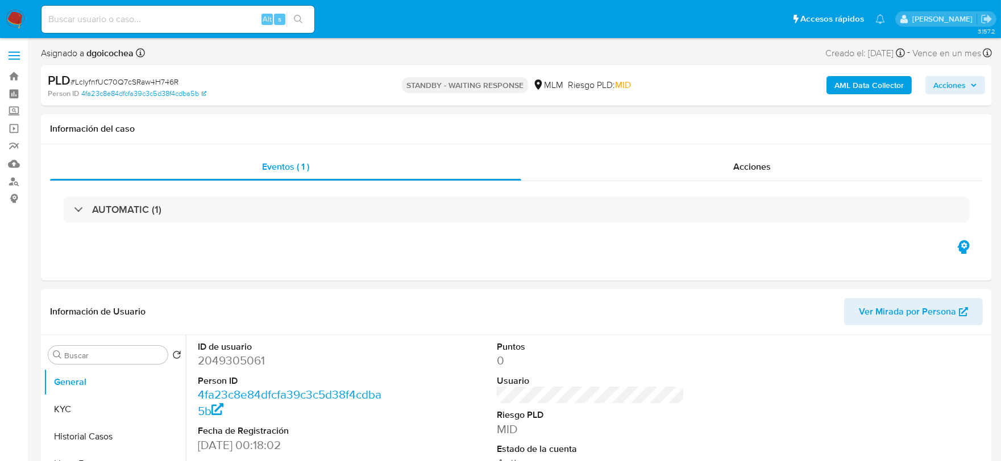
select select "10"
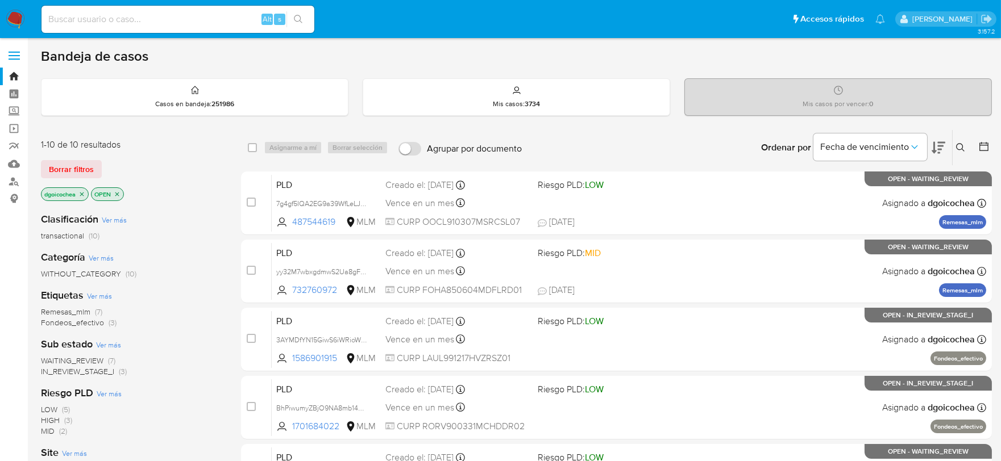
click at [361, 124] on div "Bandeja de casos Casos en bandeja : 251986 Mis casos : 3734 Mis casos por vence…" at bounding box center [516, 469] width 951 height 842
click at [101, 372] on span "IN_REVIEW_STAGE_I" at bounding box center [77, 371] width 73 height 11
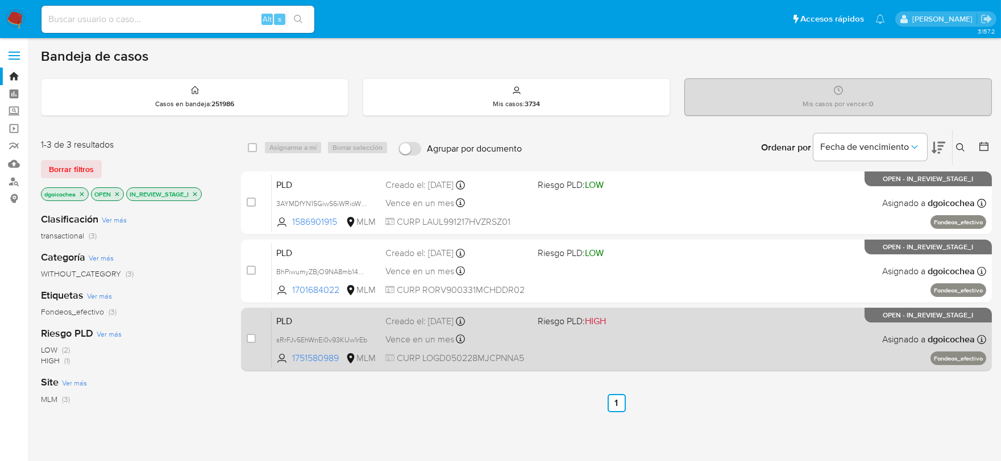
click at [293, 318] on span "PLD" at bounding box center [326, 320] width 100 height 15
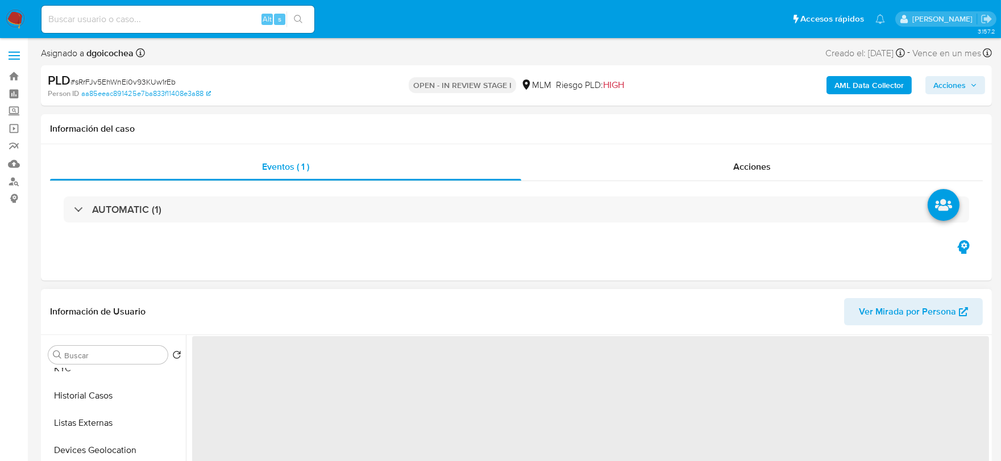
scroll to position [63, 0]
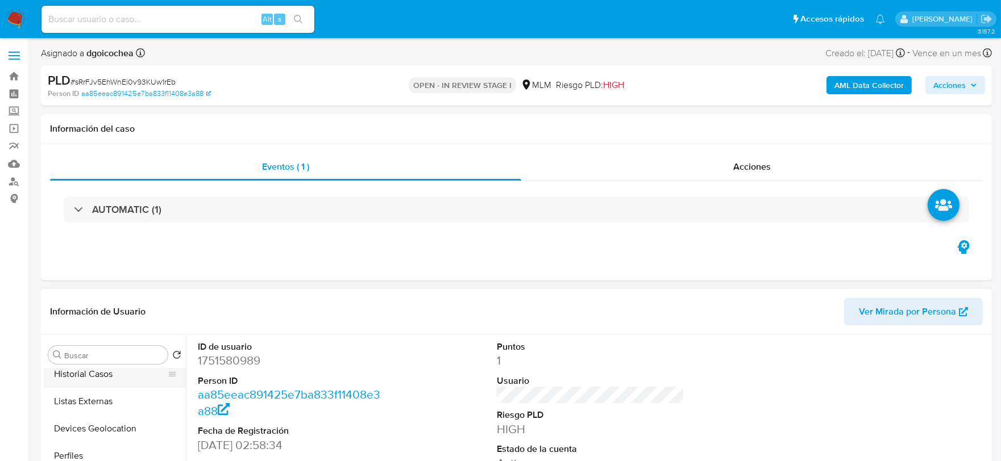
select select "10"
click at [98, 377] on button "Historial Casos" at bounding box center [110, 374] width 133 height 27
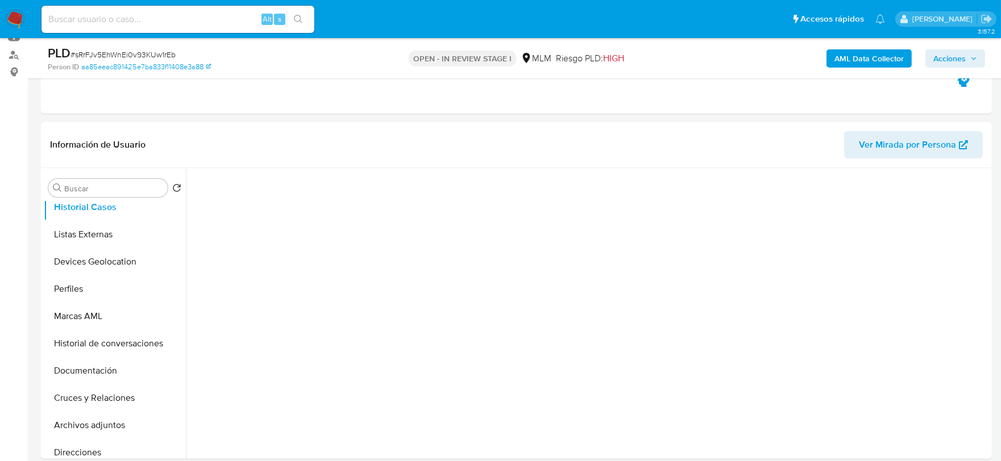
scroll to position [143, 0]
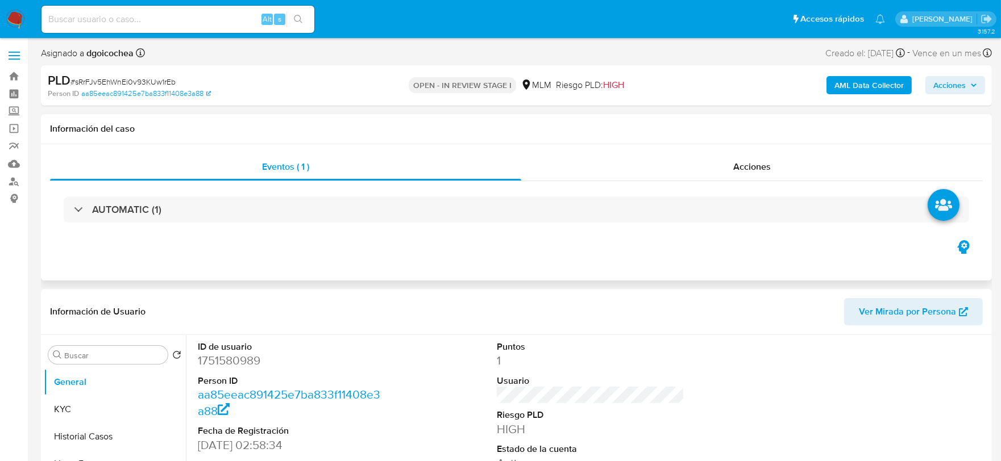
select select "10"
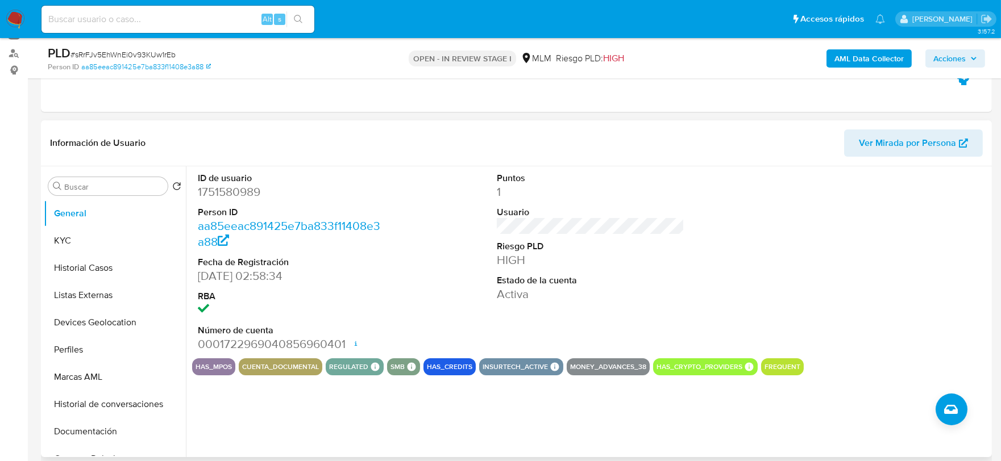
scroll to position [126, 0]
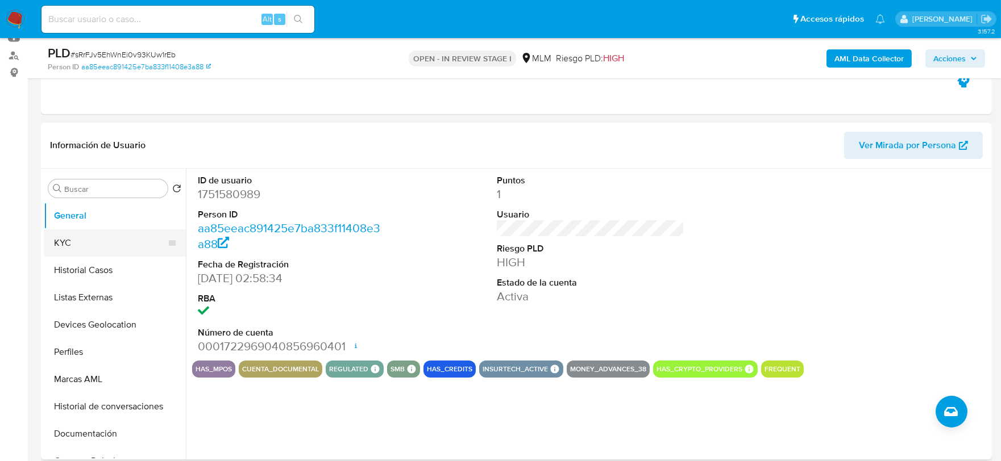
click at [111, 248] on button "KYC" at bounding box center [110, 243] width 133 height 27
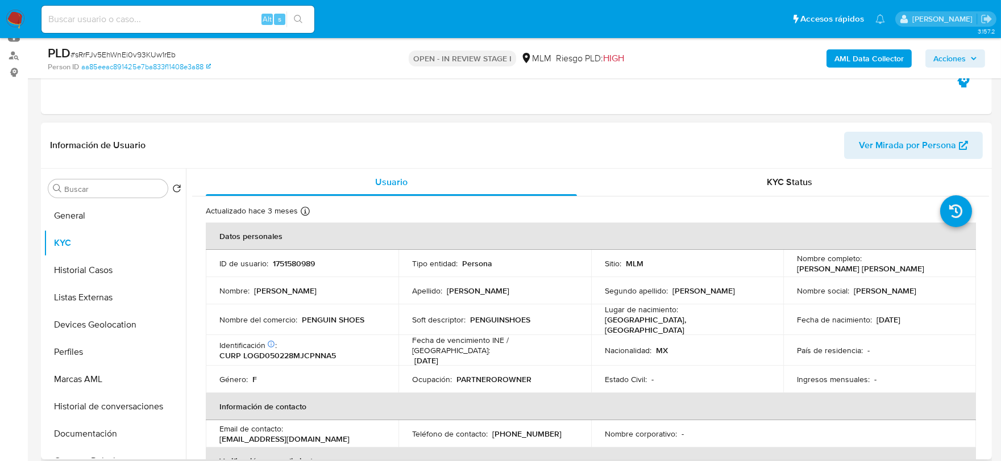
click at [331, 319] on p "PENGUIN SHOES" at bounding box center [333, 320] width 63 height 10
copy p "PENGUIN"
drag, startPoint x: 348, startPoint y: 324, endPoint x: 860, endPoint y: 264, distance: 515.6
drag, startPoint x: 860, startPoint y: 264, endPoint x: 816, endPoint y: 260, distance: 44.5
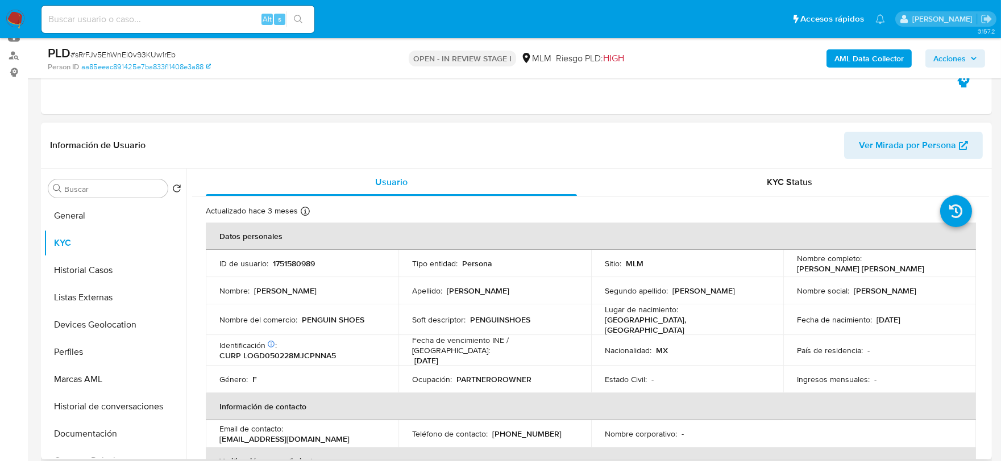
click at [816, 260] on p "Nombre completo :" at bounding box center [829, 258] width 65 height 10
click at [813, 270] on p "[PERSON_NAME] [PERSON_NAME]" at bounding box center [860, 269] width 127 height 10
drag, startPoint x: 813, startPoint y: 270, endPoint x: 796, endPoint y: 266, distance: 17.5
click at [797, 266] on div "Nombre completo : [PERSON_NAME] [PERSON_NAME]" at bounding box center [879, 263] width 165 height 20
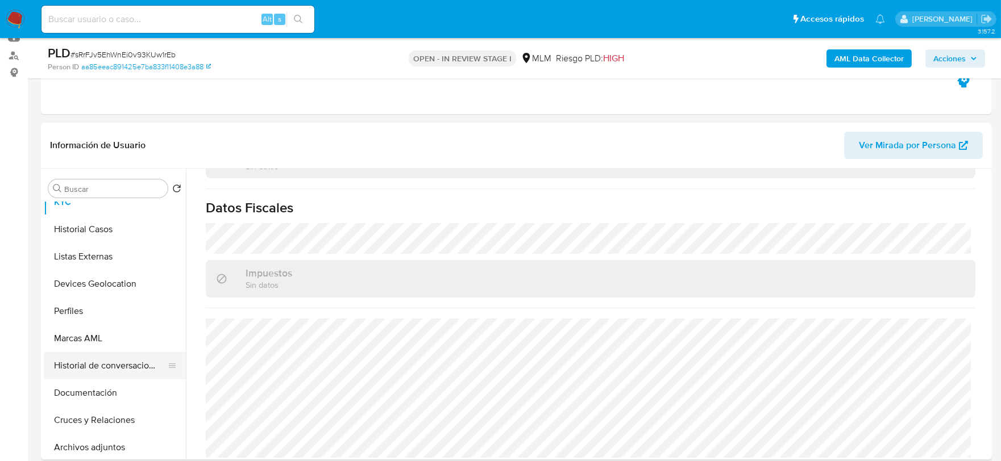
scroll to position [63, 0]
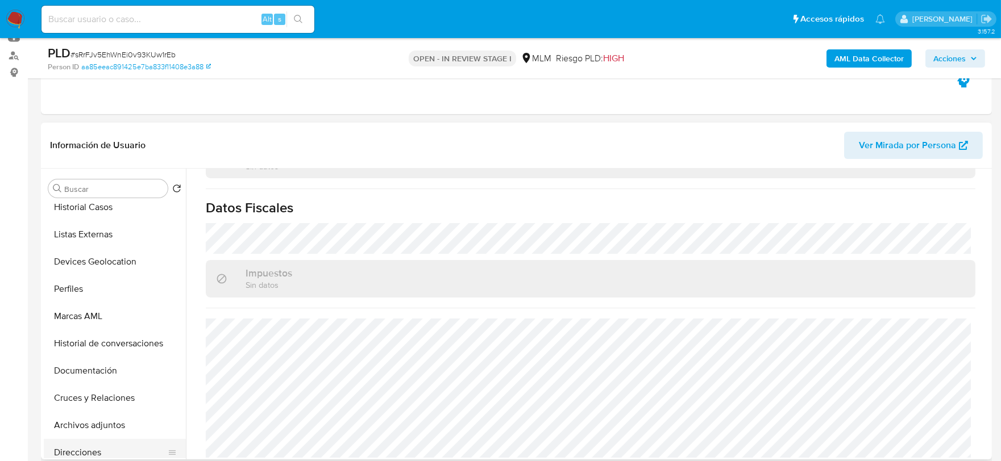
click at [98, 455] on button "Direcciones" at bounding box center [110, 452] width 133 height 27
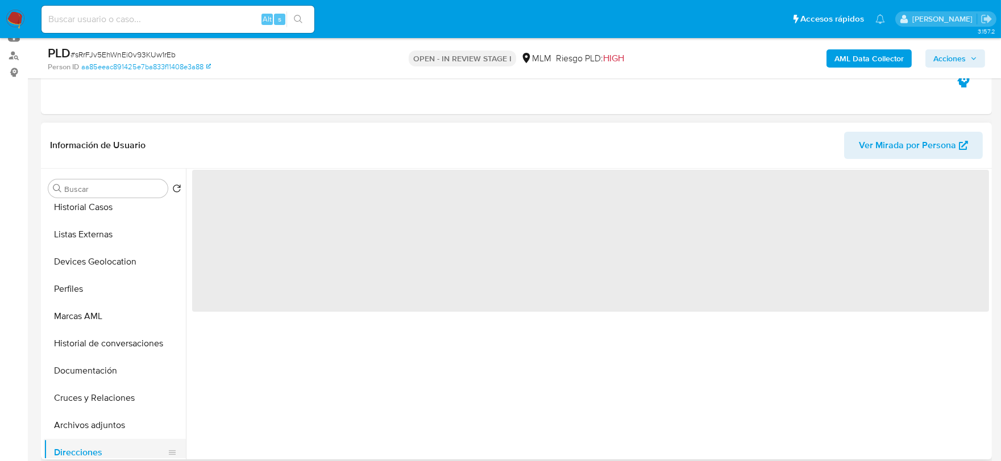
scroll to position [0, 0]
